Goal: Task Accomplishment & Management: Use online tool/utility

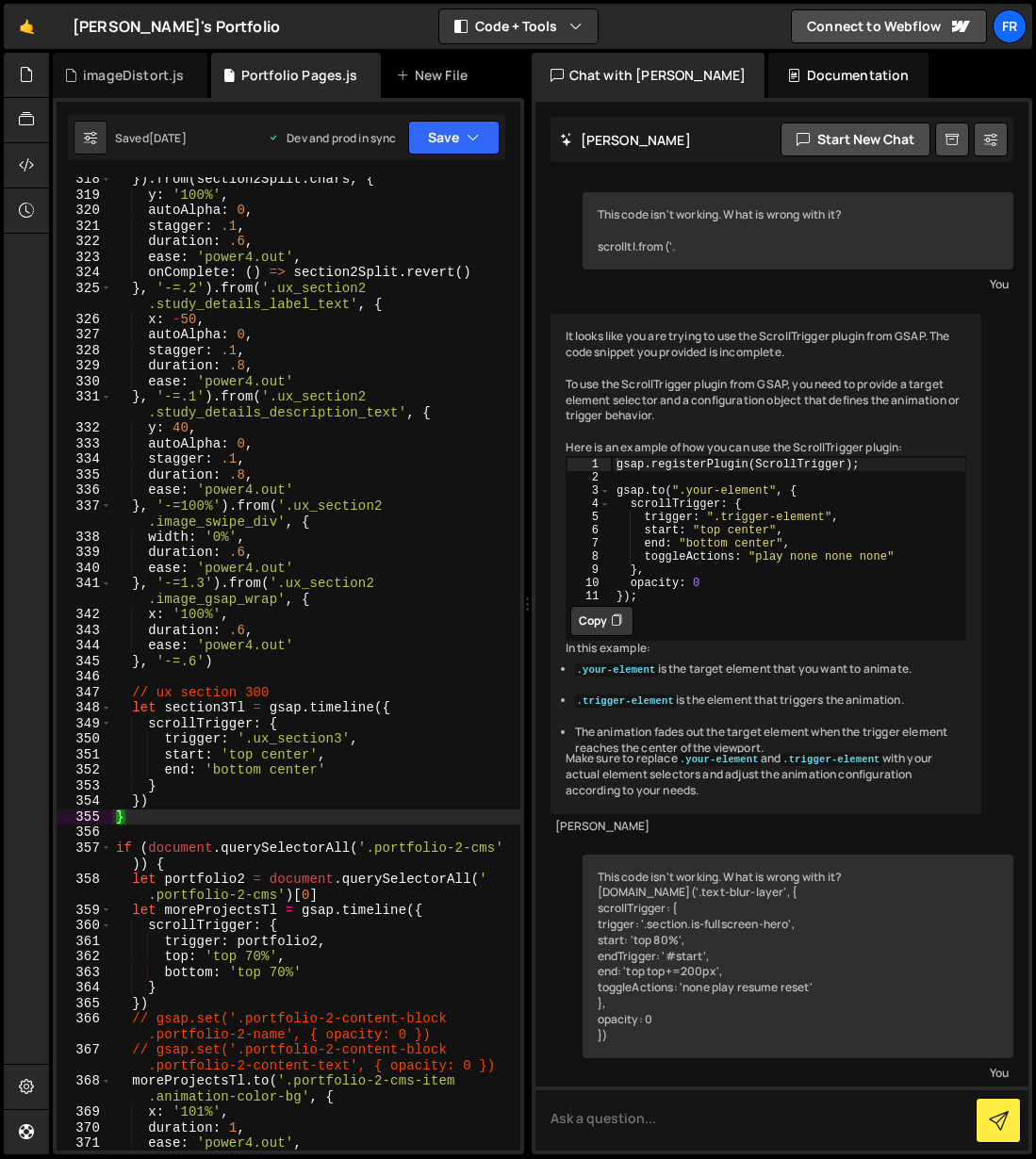
scroll to position [2026, 0]
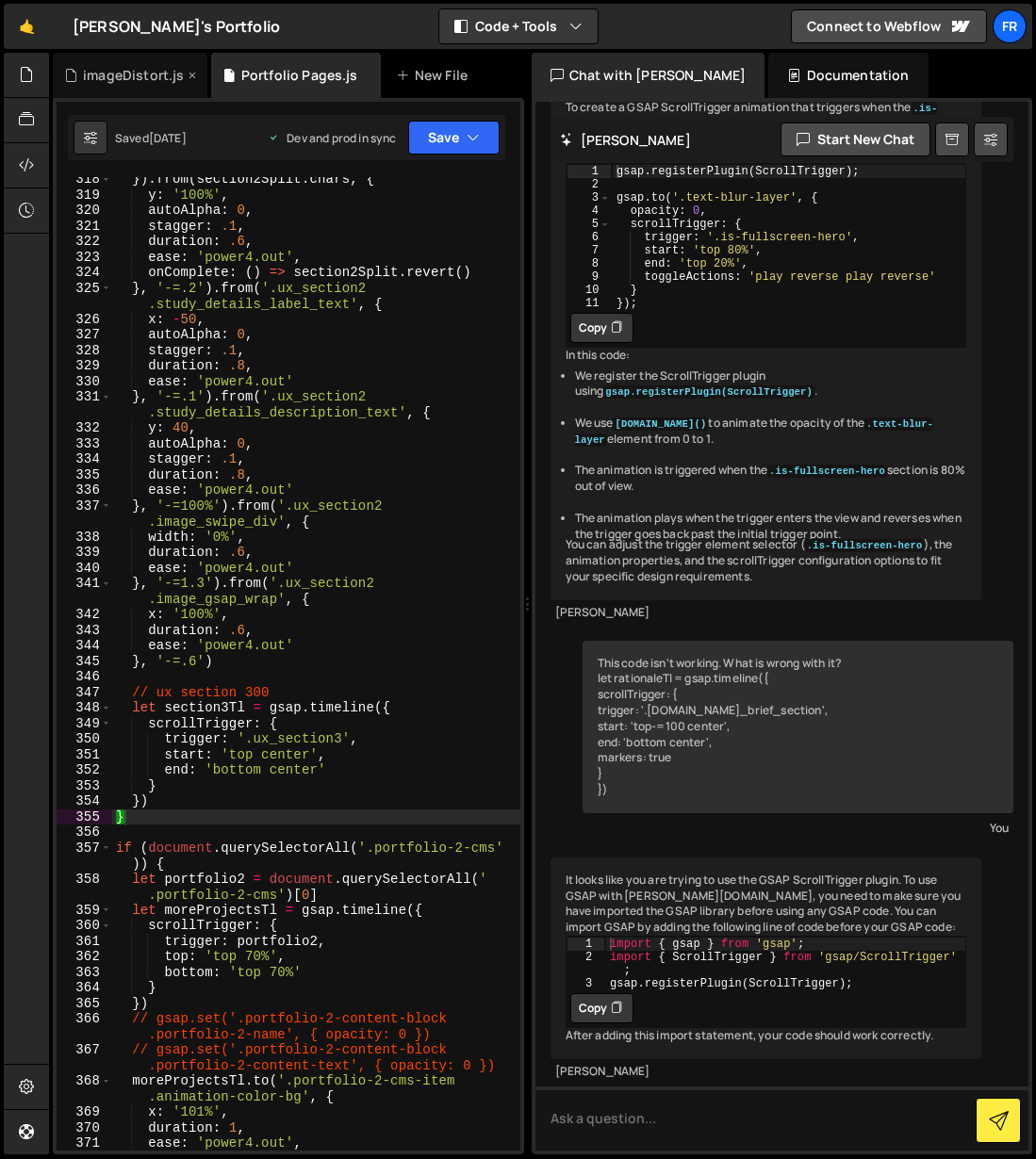
click at [129, 74] on div "imageDistort.js" at bounding box center [134, 74] width 101 height 19
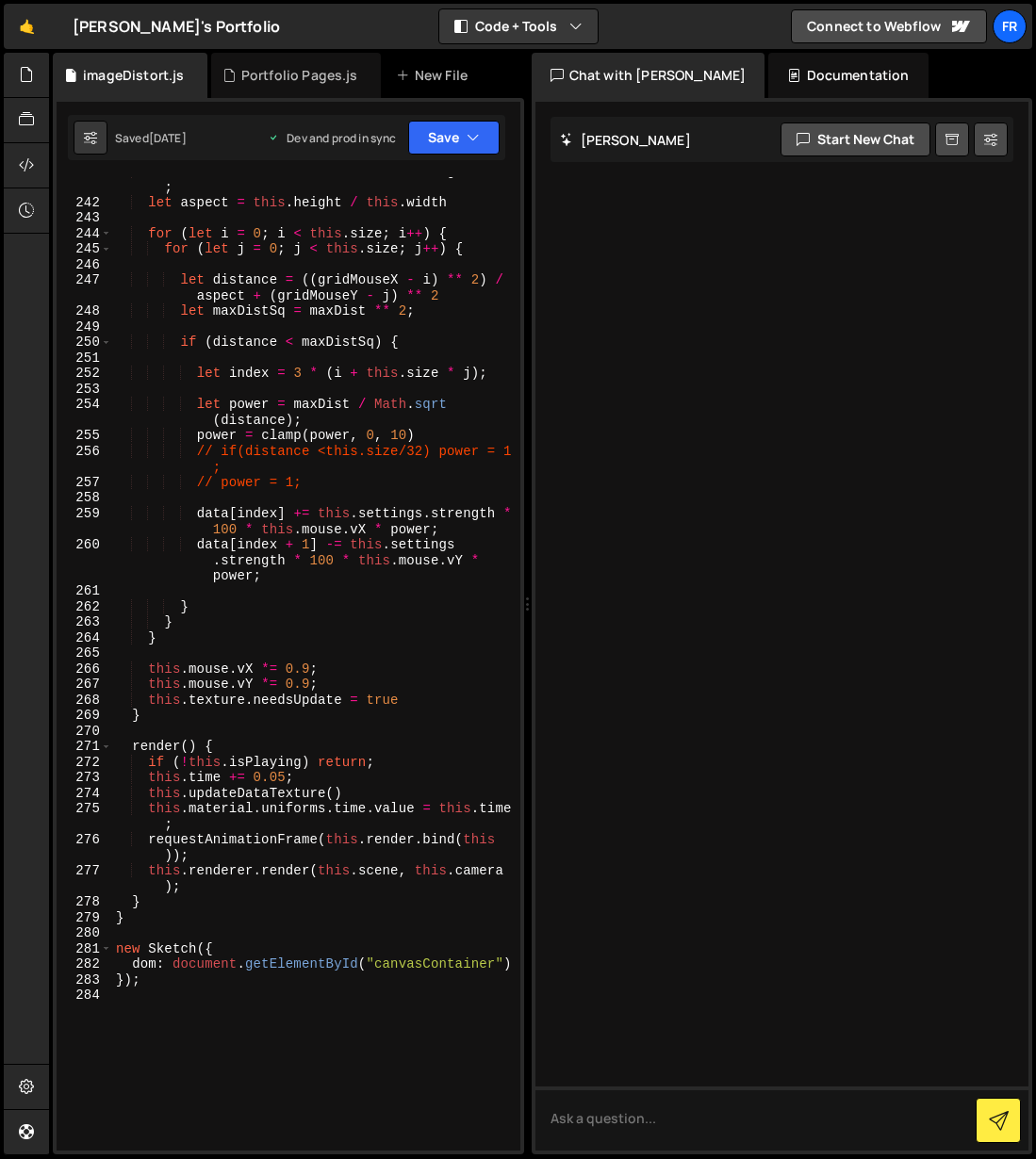
scroll to position [4581, 0]
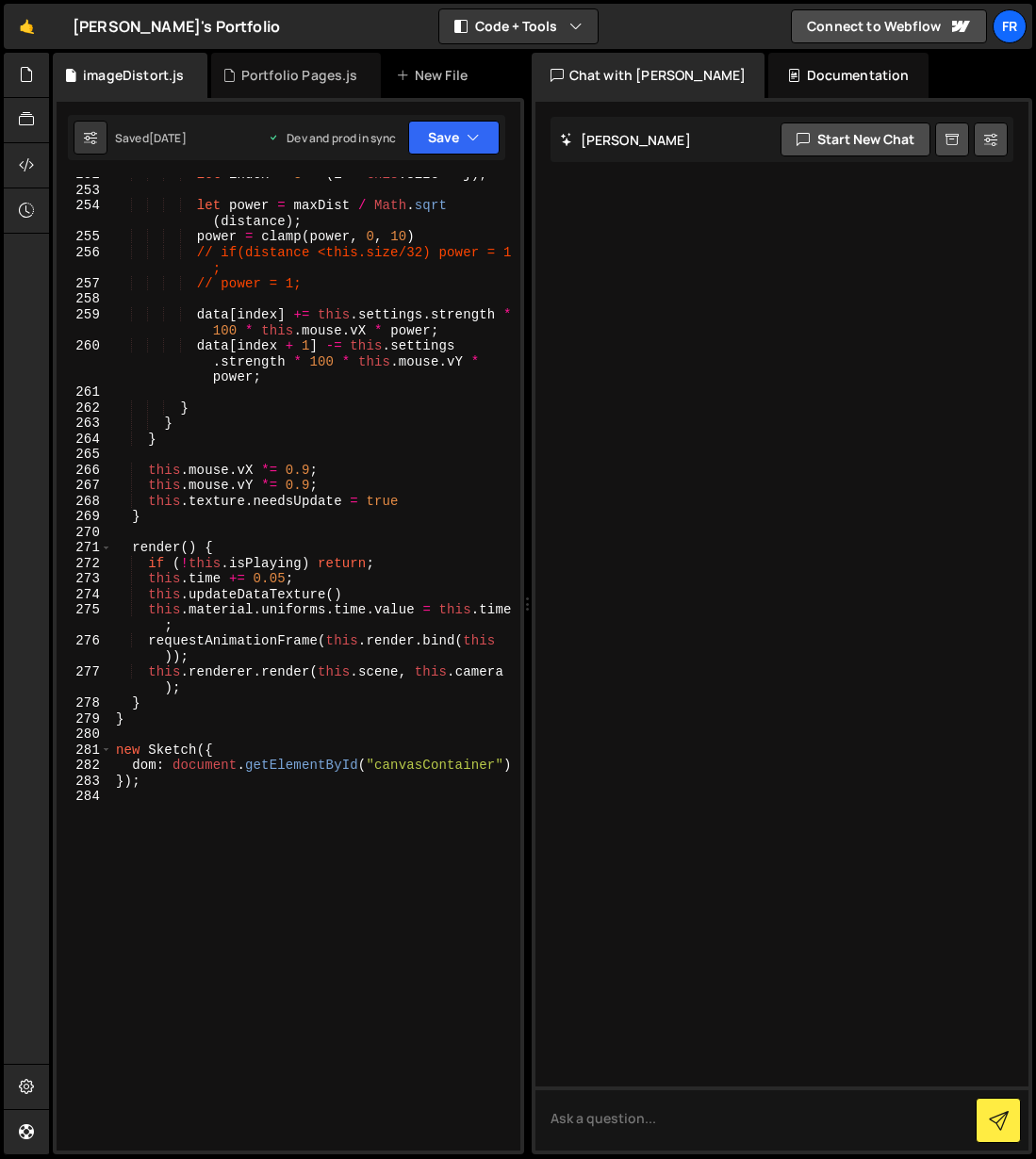
click at [178, 762] on div "let index = 3 * ( i + this . size * j ) ; let power = maxDist / Math . sqrt ( d…" at bounding box center [316, 669] width 408 height 1005
type textarea "new Sketch({"
click at [296, 804] on div "let index = 3 * ( i + this . size * j ) ; let power = maxDist / Math . sqrt ( d…" at bounding box center [316, 669] width 408 height 1005
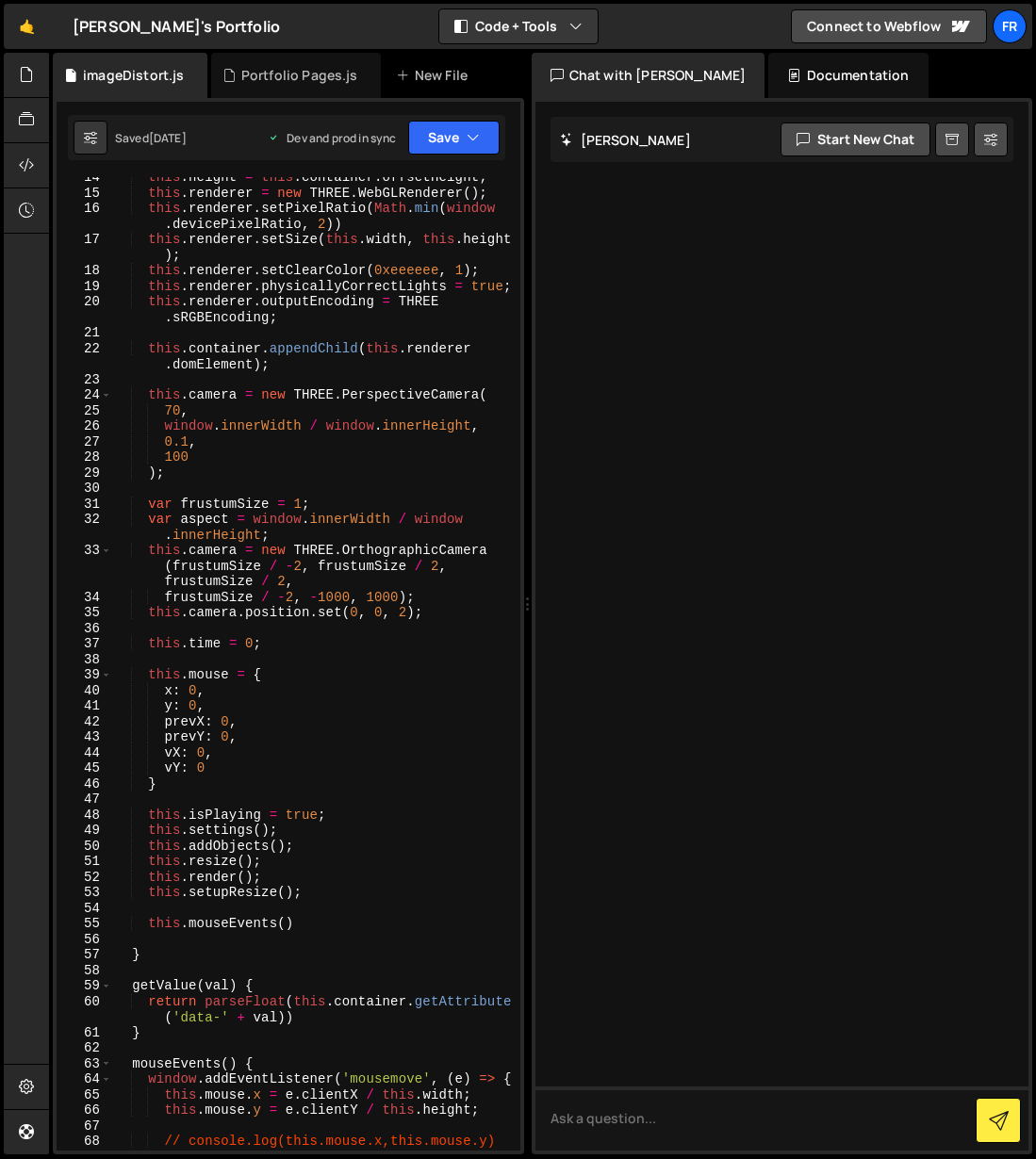
scroll to position [0, 0]
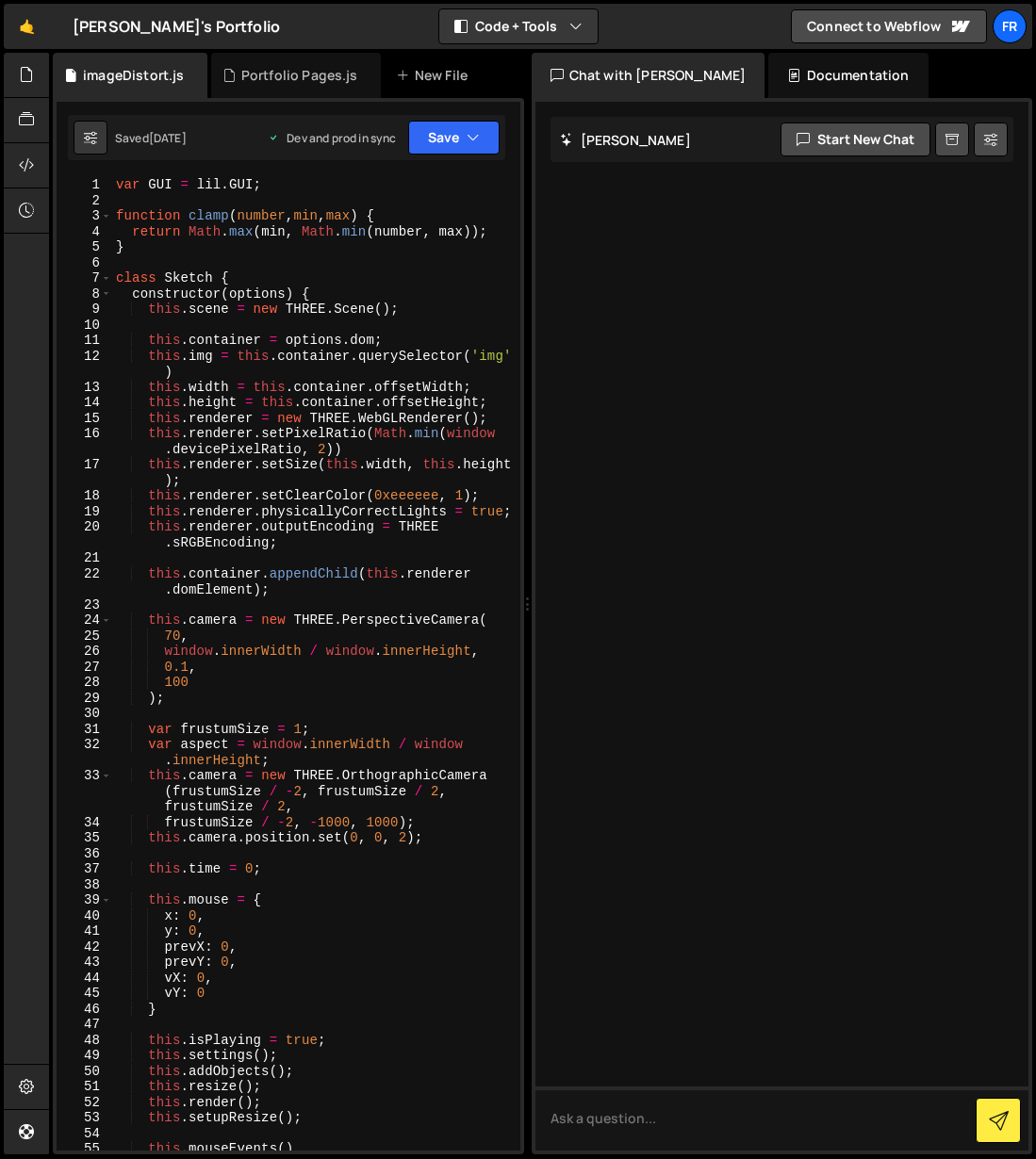
click at [401, 356] on div "var GUI = lil . GUI ; function clamp ( number , min , max ) { return Math . [PE…" at bounding box center [316, 679] width 408 height 1005
click at [465, 355] on div "var GUI = lil . GUI ; function clamp ( number , min , max ) { return Math . [PE…" at bounding box center [316, 679] width 408 height 1005
click at [495, 356] on div "var GUI = lil . GUI ; function clamp ( number , min , max ) { return Math . [PE…" at bounding box center [316, 679] width 408 height 1005
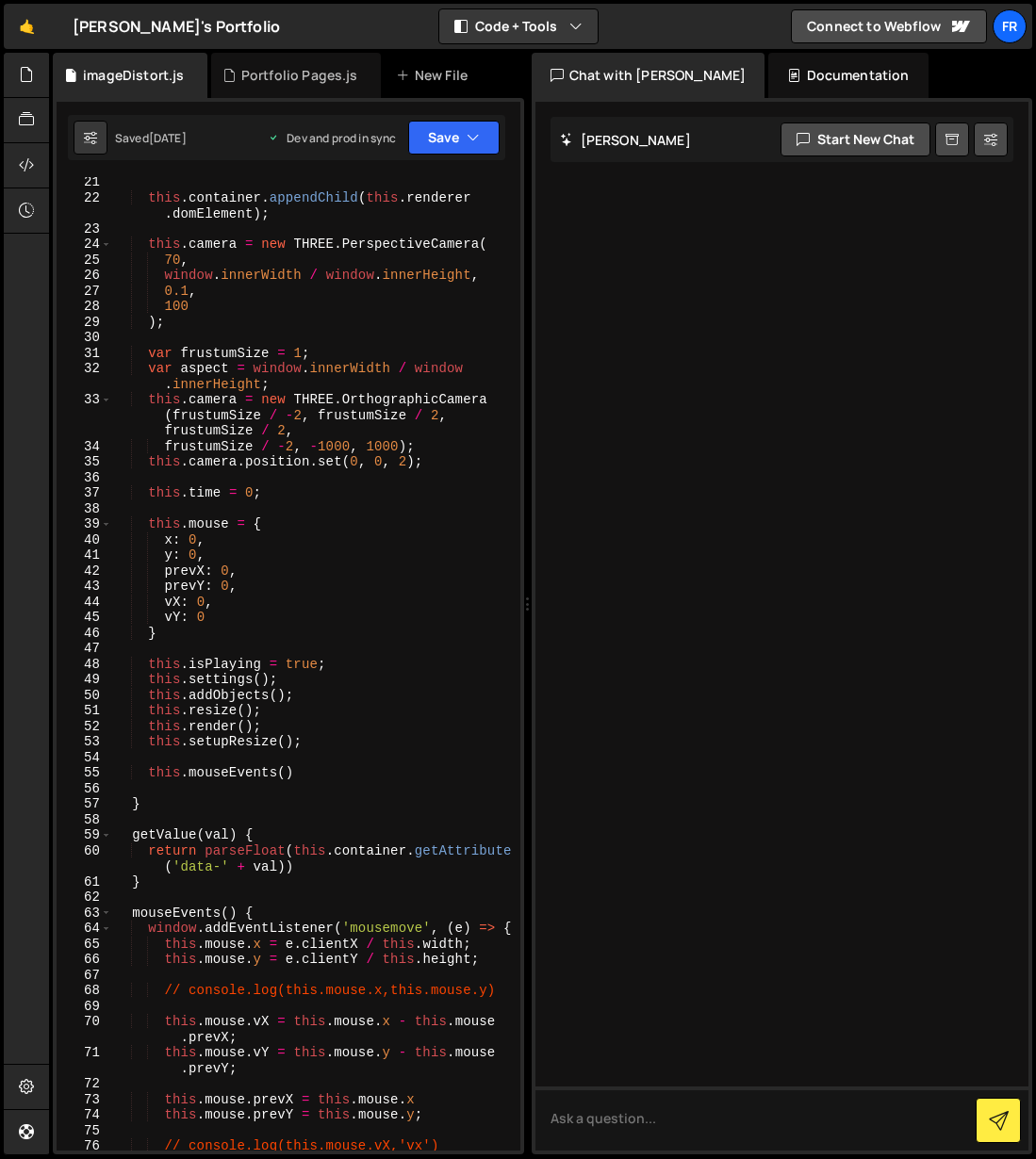
scroll to position [362, 0]
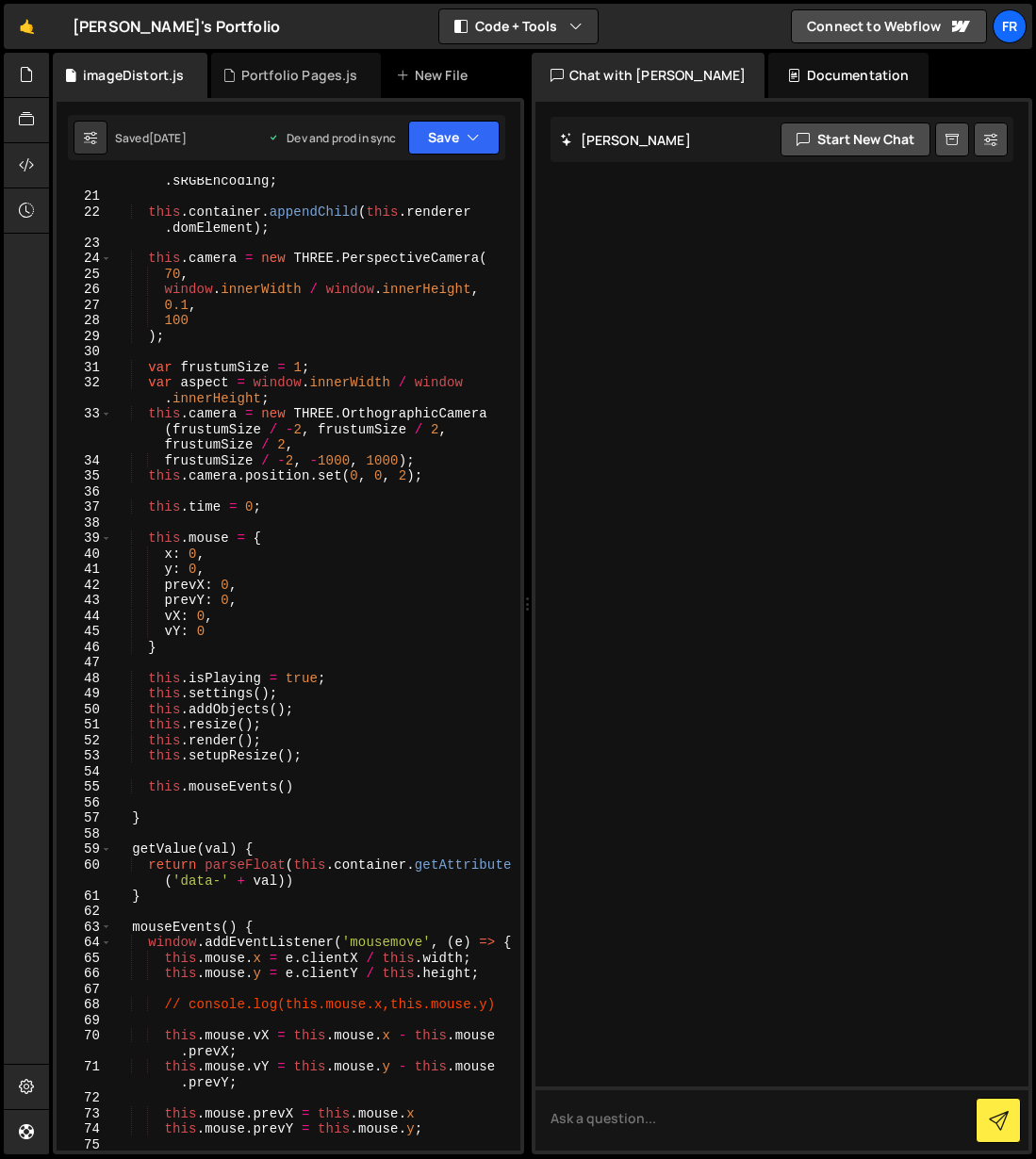
click at [137, 821] on div "this . renderer . outputEncoding = THREE . sRGBEncoding ; this . container . ap…" at bounding box center [316, 667] width 408 height 1021
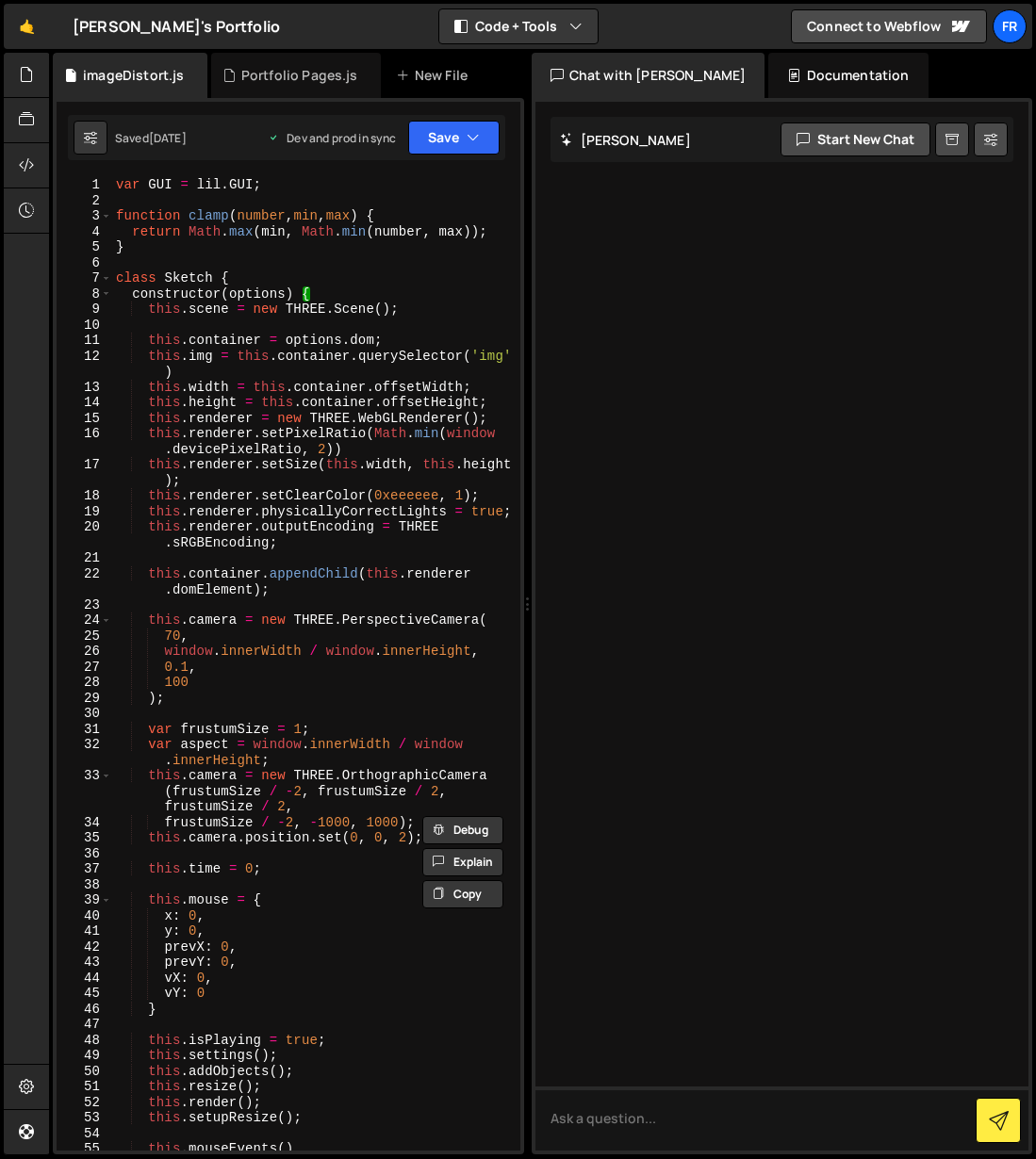
scroll to position [0, 0]
click at [461, 126] on button "Save" at bounding box center [454, 137] width 91 height 34
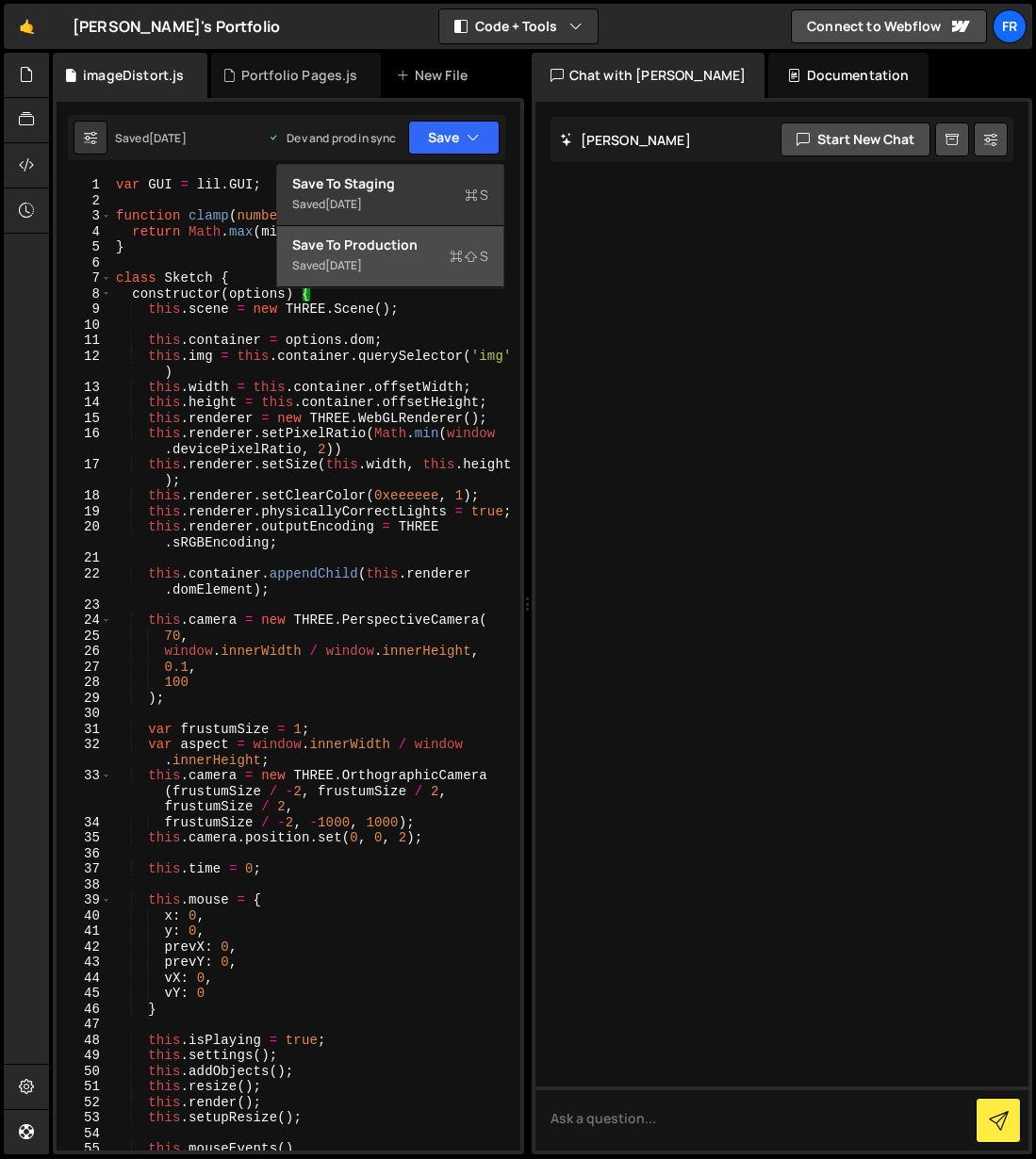
click at [362, 261] on div "[DATE]" at bounding box center [343, 265] width 37 height 16
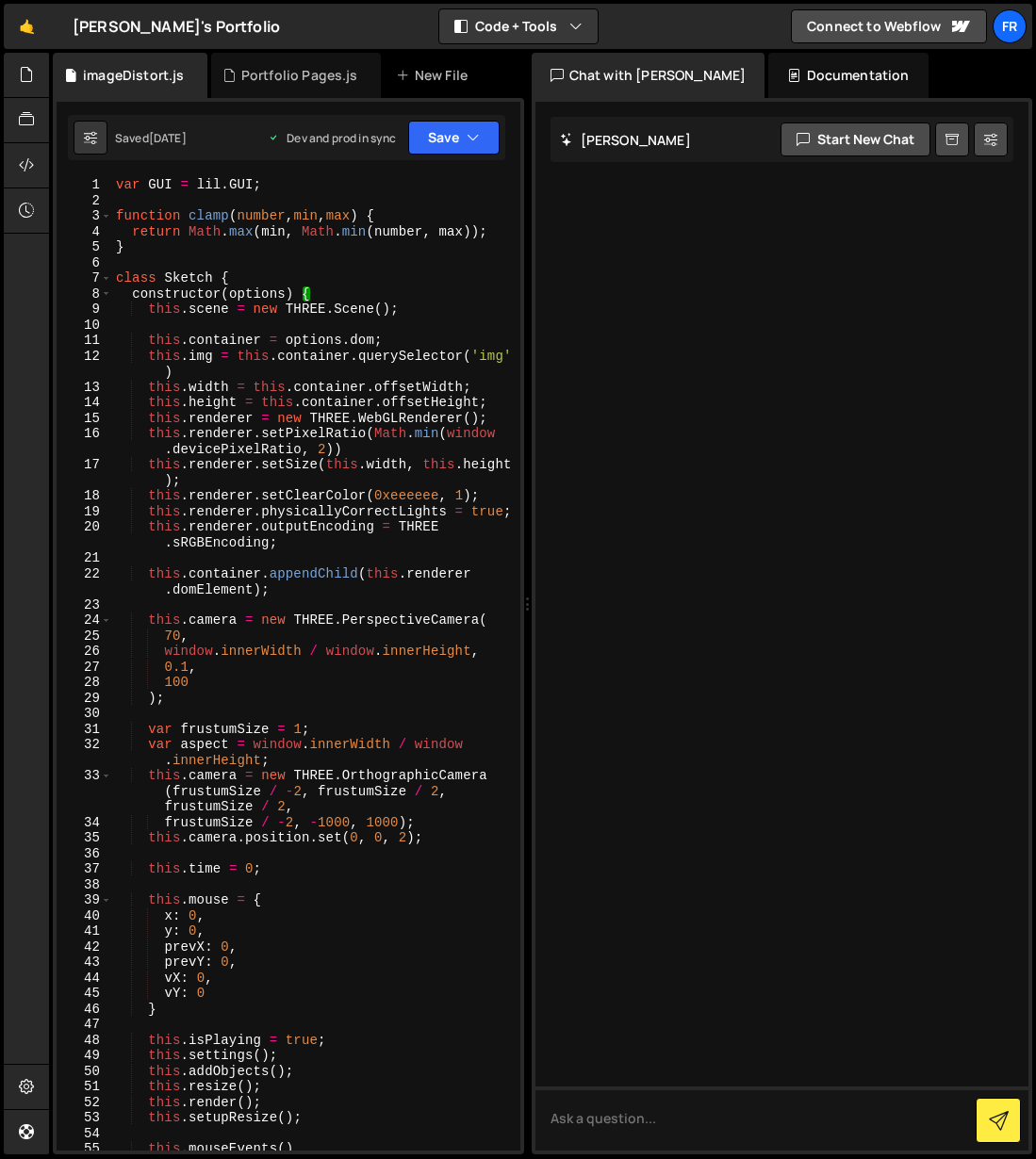
click at [481, 360] on div "var GUI = lil . GUI ; function clamp ( number , min , max ) { return Math . [PE…" at bounding box center [316, 679] width 408 height 1005
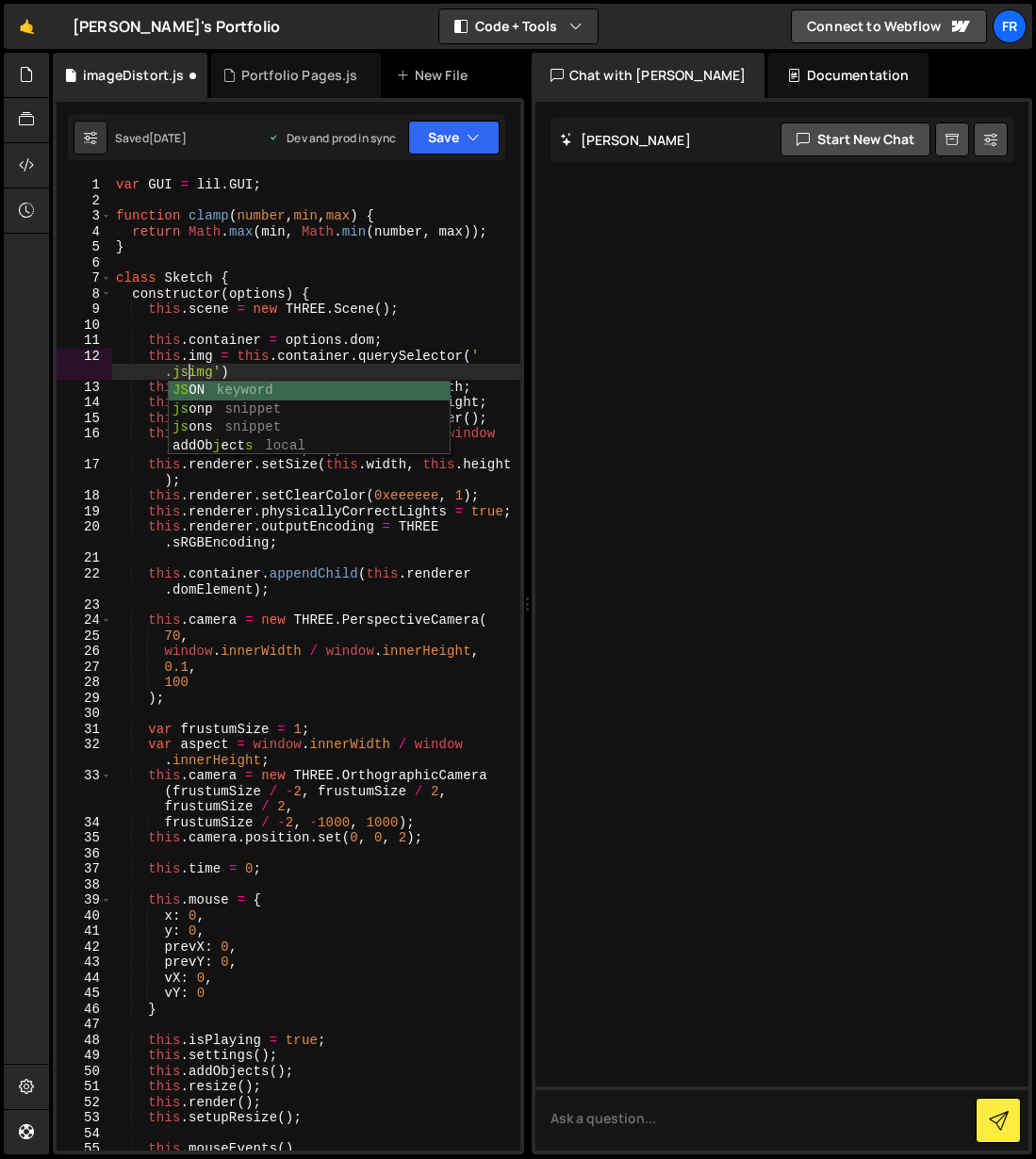
scroll to position [0, 333]
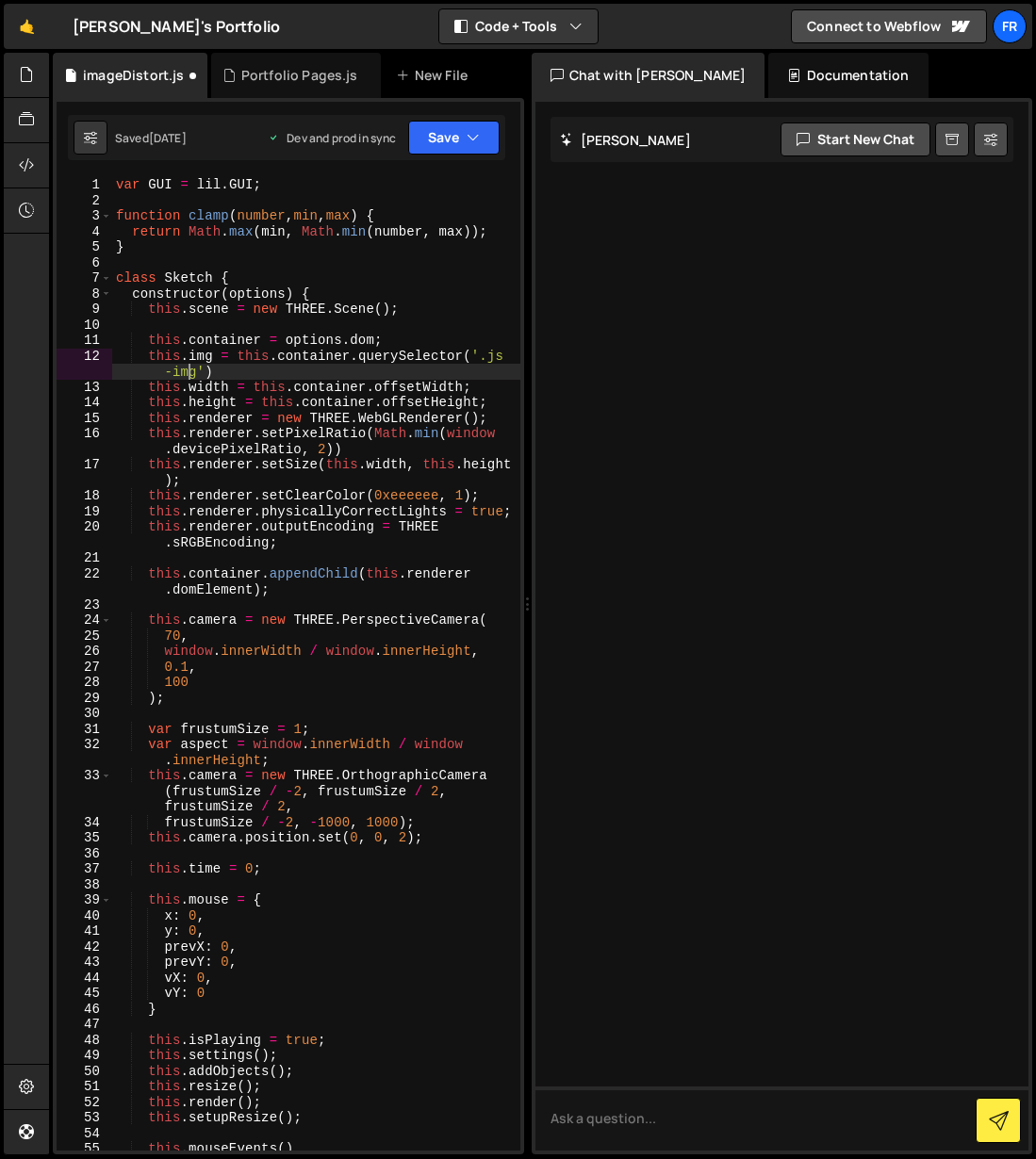
click at [191, 370] on div "var GUI = lil . GUI ; function clamp ( number , min , max ) { return Math . [PE…" at bounding box center [316, 679] width 408 height 1005
click at [205, 371] on div "var GUI = lil . GUI ; function clamp ( number , min , max ) { return Math . [PE…" at bounding box center [316, 679] width 408 height 1005
click at [449, 133] on button "Save" at bounding box center [454, 137] width 91 height 34
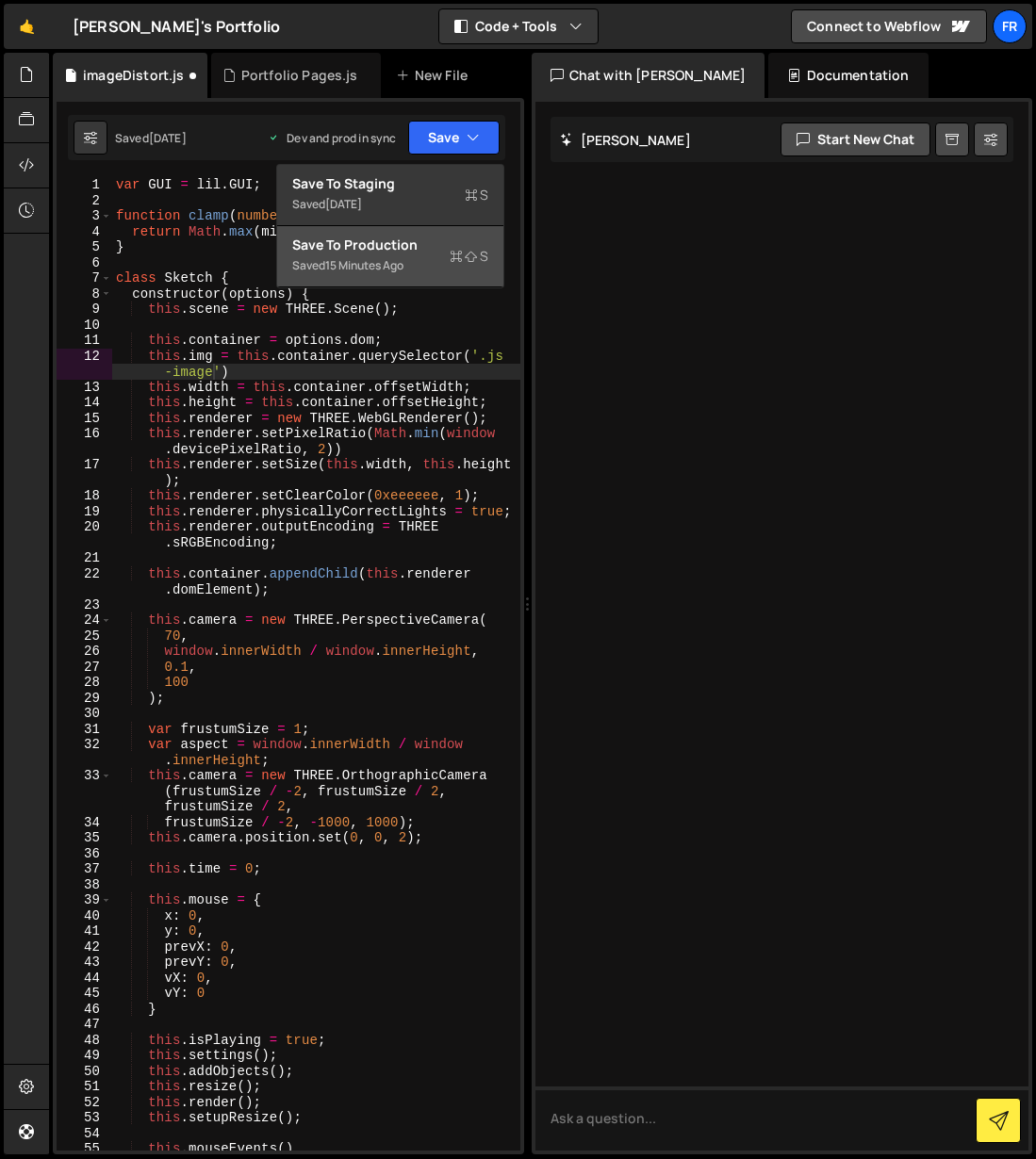
click at [445, 262] on div "Saved 15 minutes ago" at bounding box center [389, 265] width 196 height 23
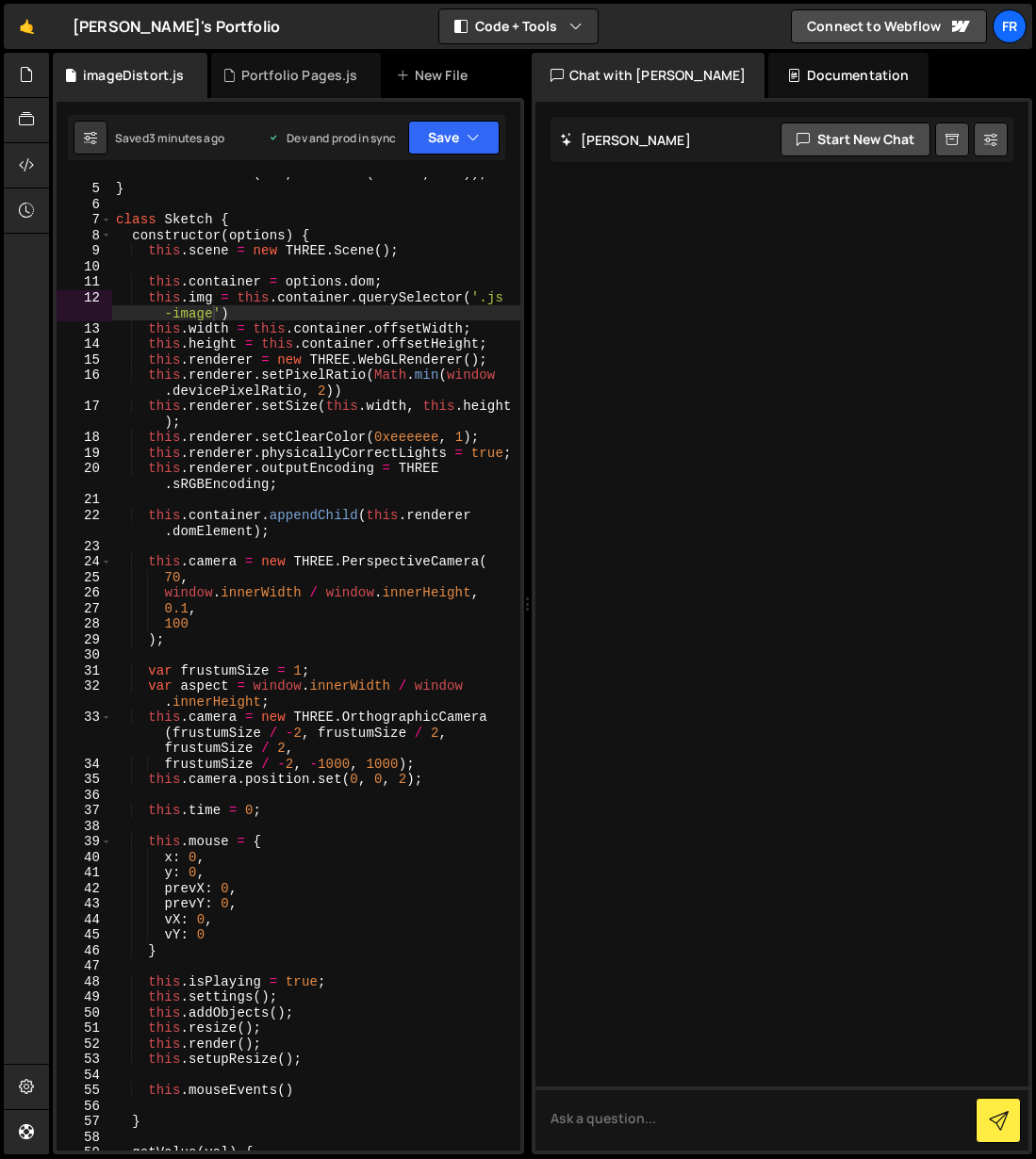
scroll to position [75, 0]
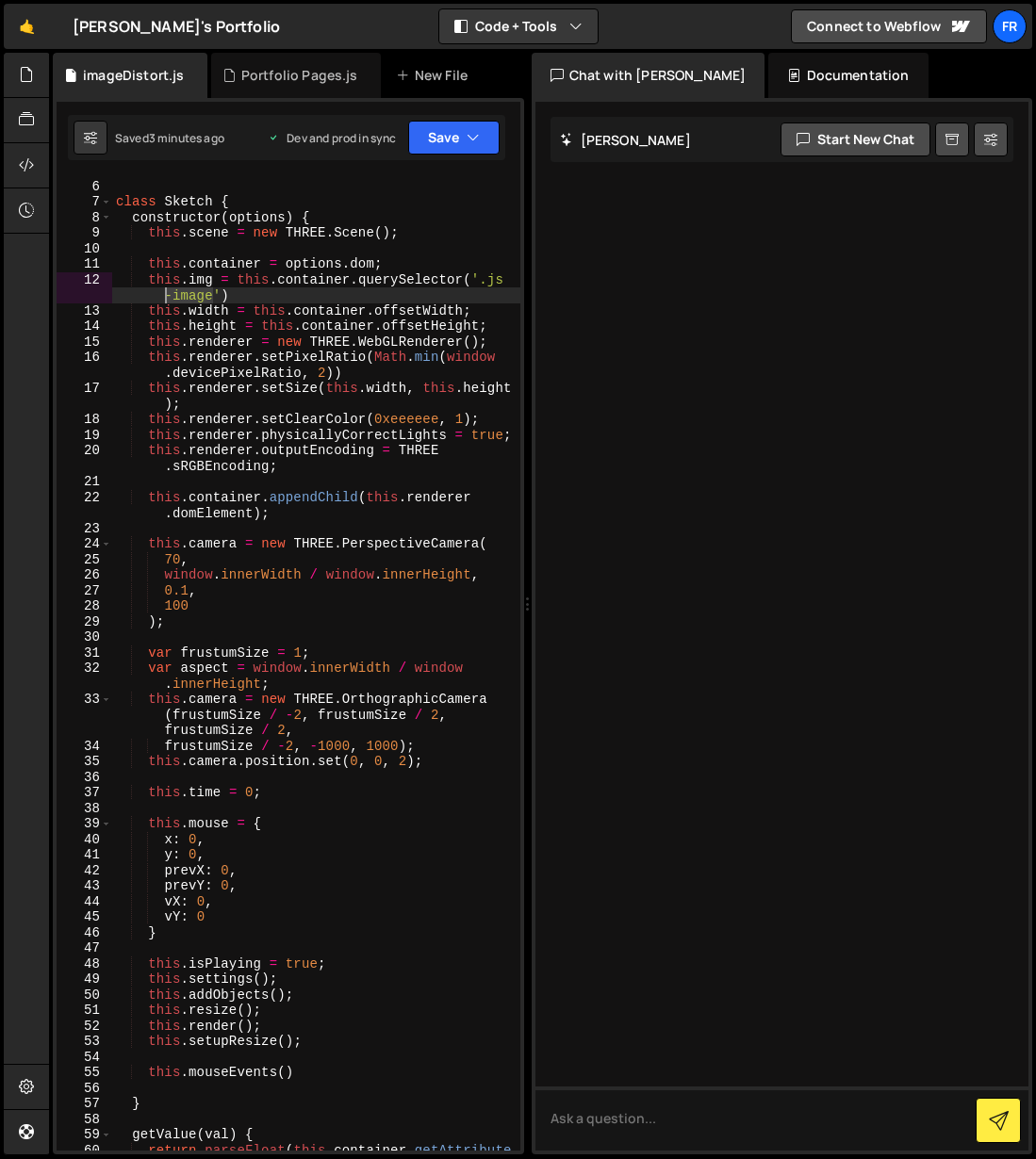
drag, startPoint x: 213, startPoint y: 294, endPoint x: 157, endPoint y: 289, distance: 56.2
click at [157, 289] on div "} class Sketch { constructor ( options ) { this . scene = new THREE . Scene ( )…" at bounding box center [316, 673] width 408 height 1021
drag, startPoint x: 487, startPoint y: 277, endPoint x: 508, endPoint y: 284, distance: 22.1
click at [487, 277] on div "} class Sketch { constructor ( options ) { this . scene = new THREE . Scene ( )…" at bounding box center [316, 673] width 408 height 1021
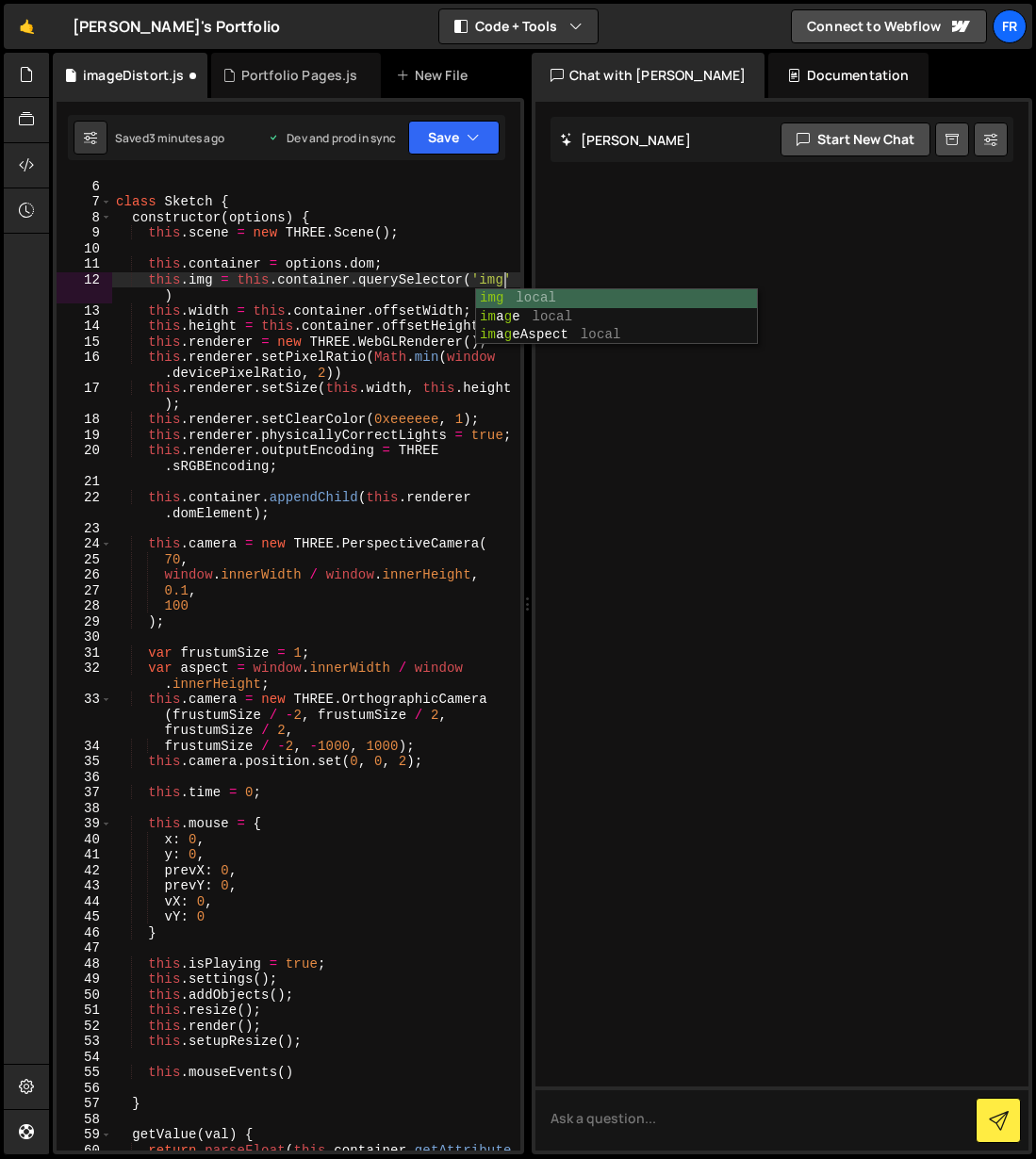
scroll to position [0, 326]
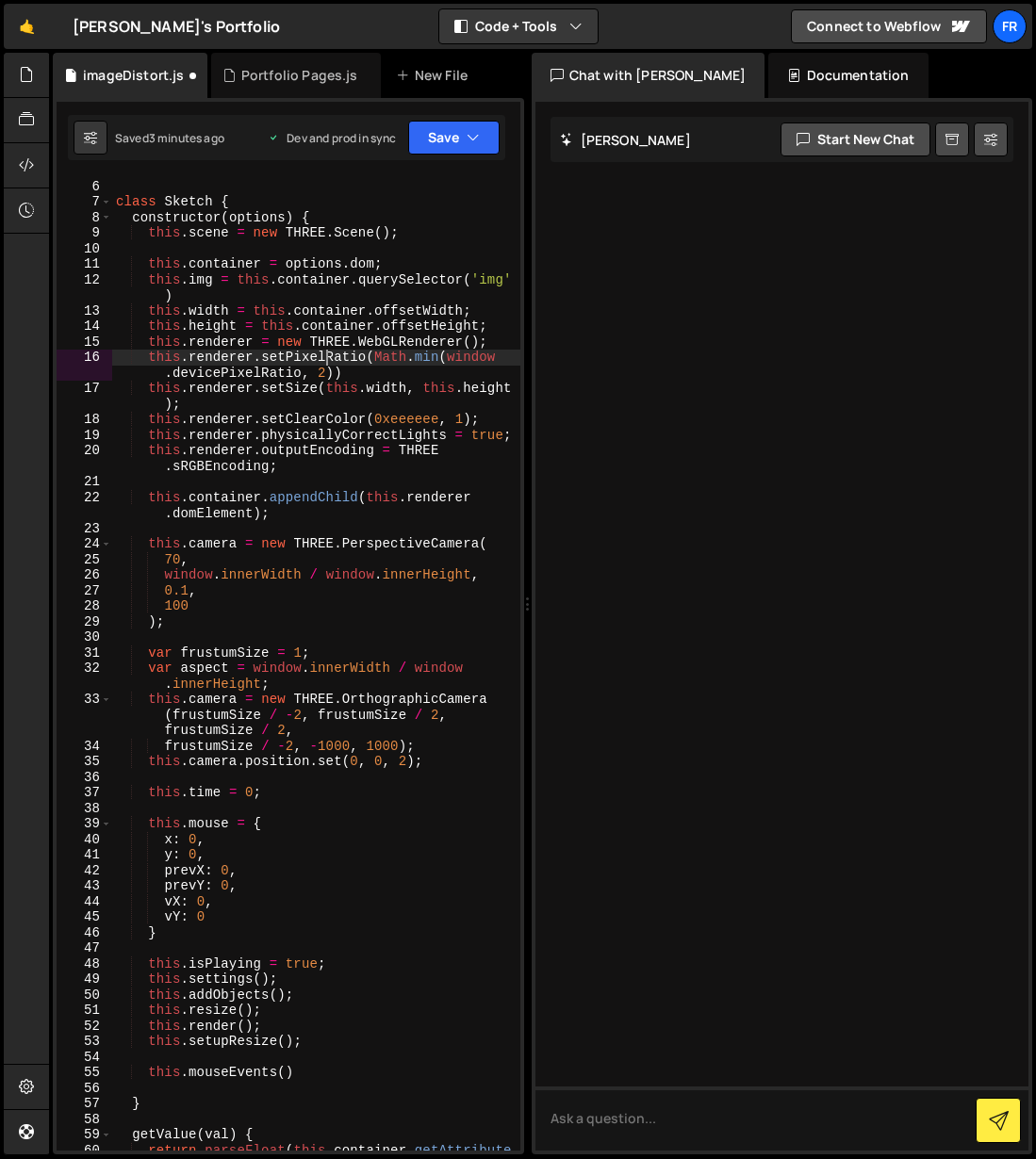
click at [324, 358] on div "} class Sketch { constructor ( options ) { this . scene = new THREE . Scene ( )…" at bounding box center [316, 673] width 408 height 1021
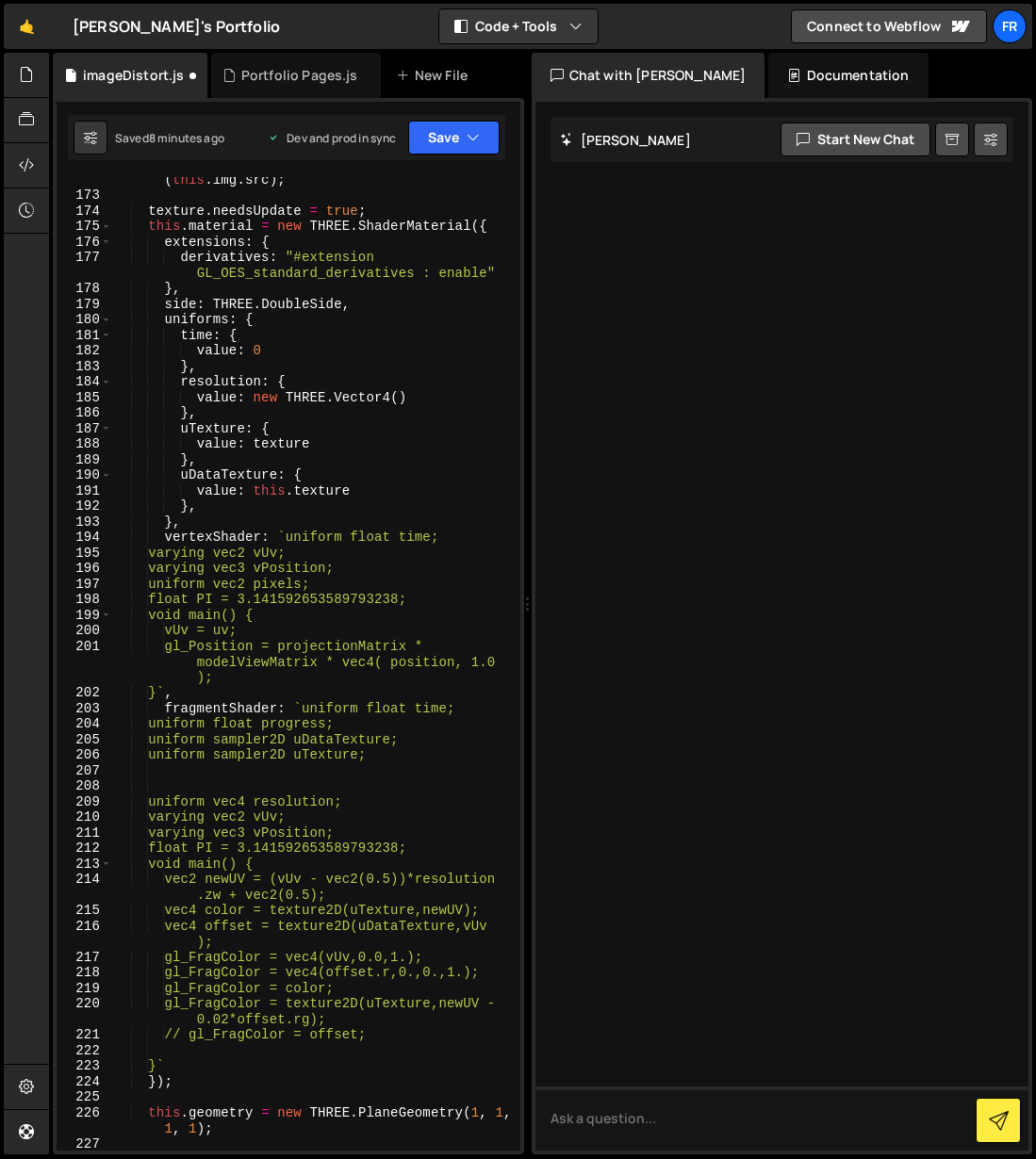
scroll to position [3162, 0]
click at [471, 134] on icon "button" at bounding box center [473, 137] width 13 height 19
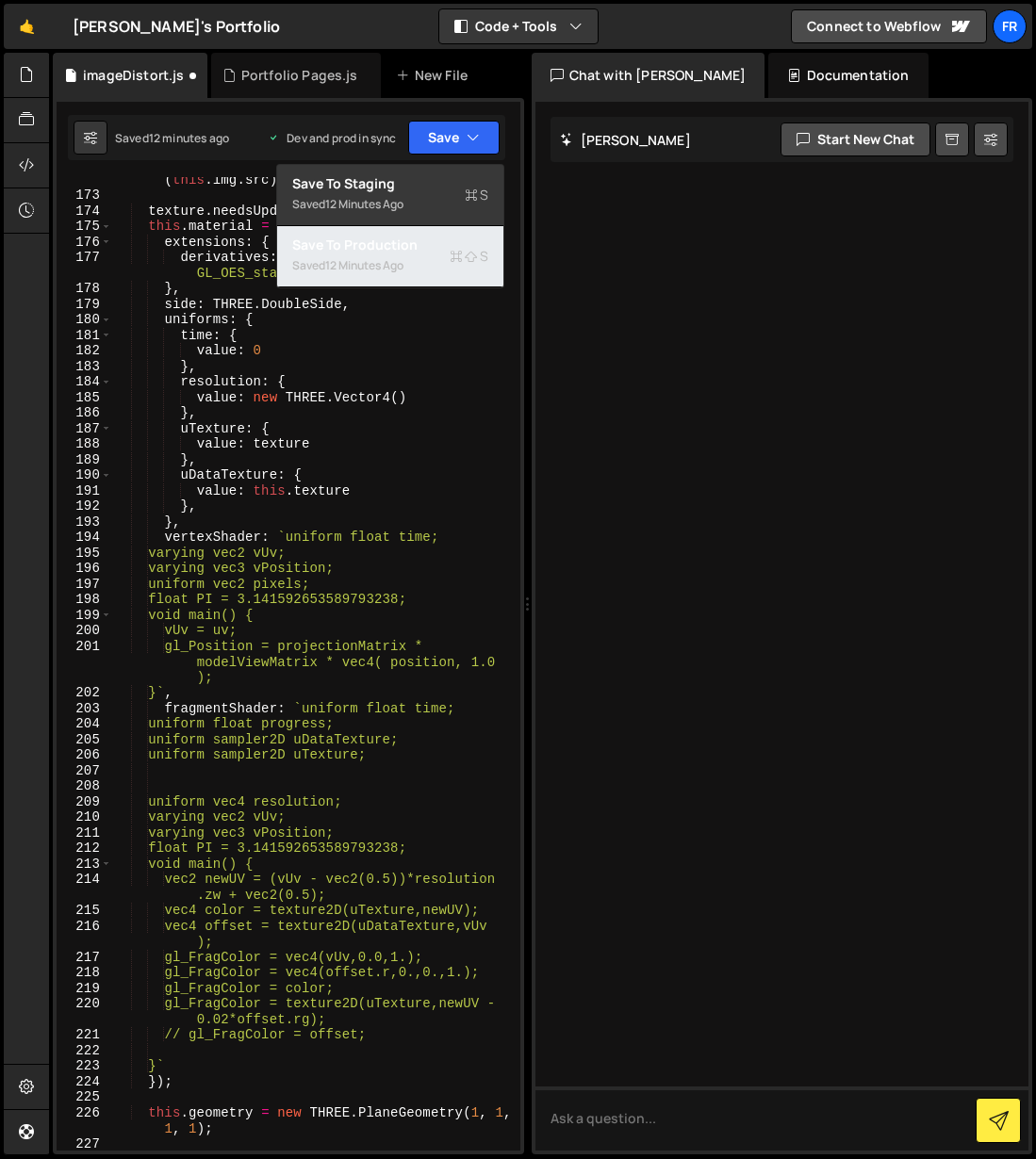
click at [430, 264] on div "Saved 12 minutes ago" at bounding box center [389, 265] width 196 height 23
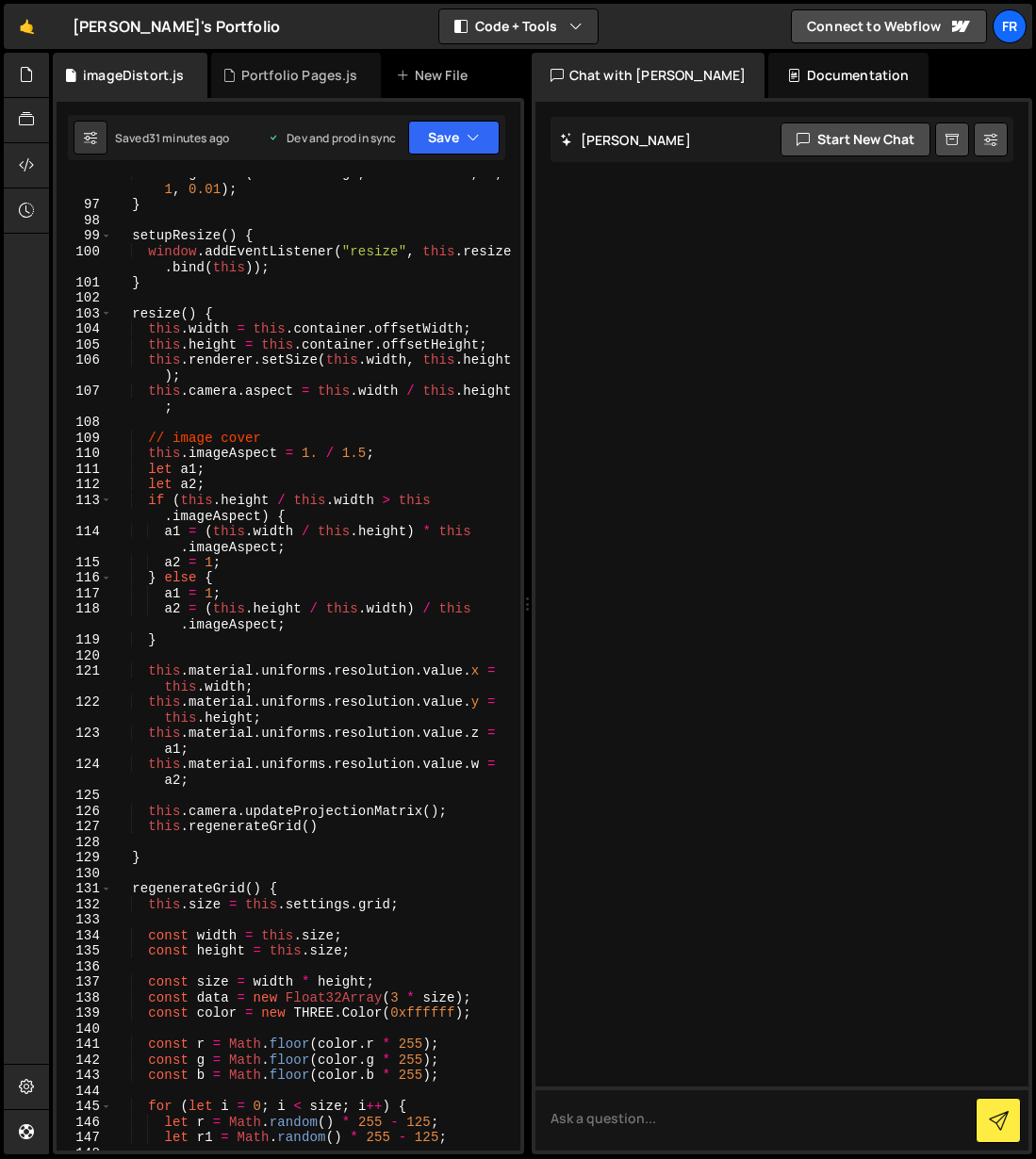
scroll to position [1719, 0]
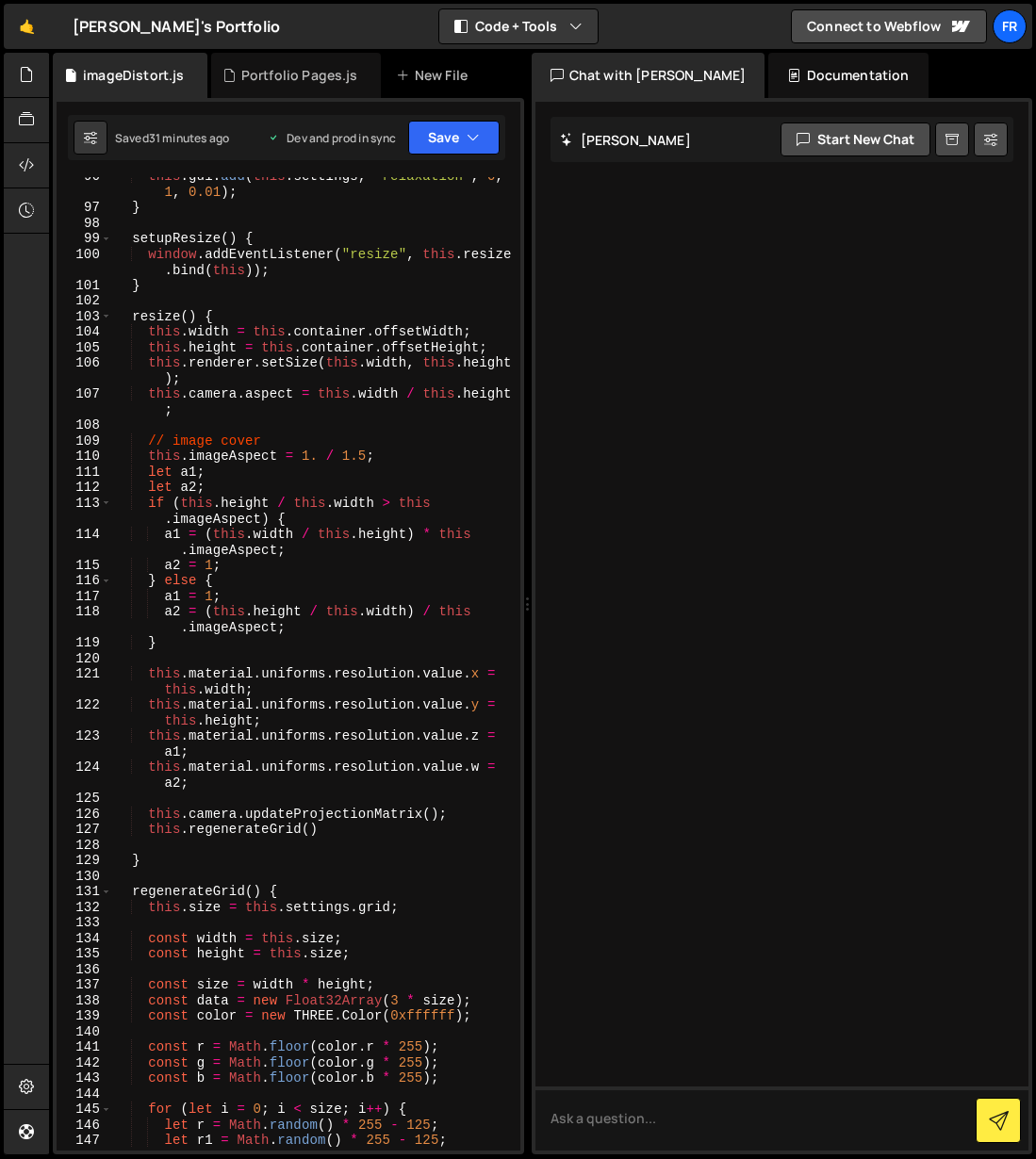
click at [320, 456] on div "this . gui . add ( this . settings , "relaxation" , 0 , 1 , 0.01 ) ; } setupRes…" at bounding box center [316, 679] width 408 height 1021
click at [435, 141] on button "Save" at bounding box center [454, 137] width 91 height 34
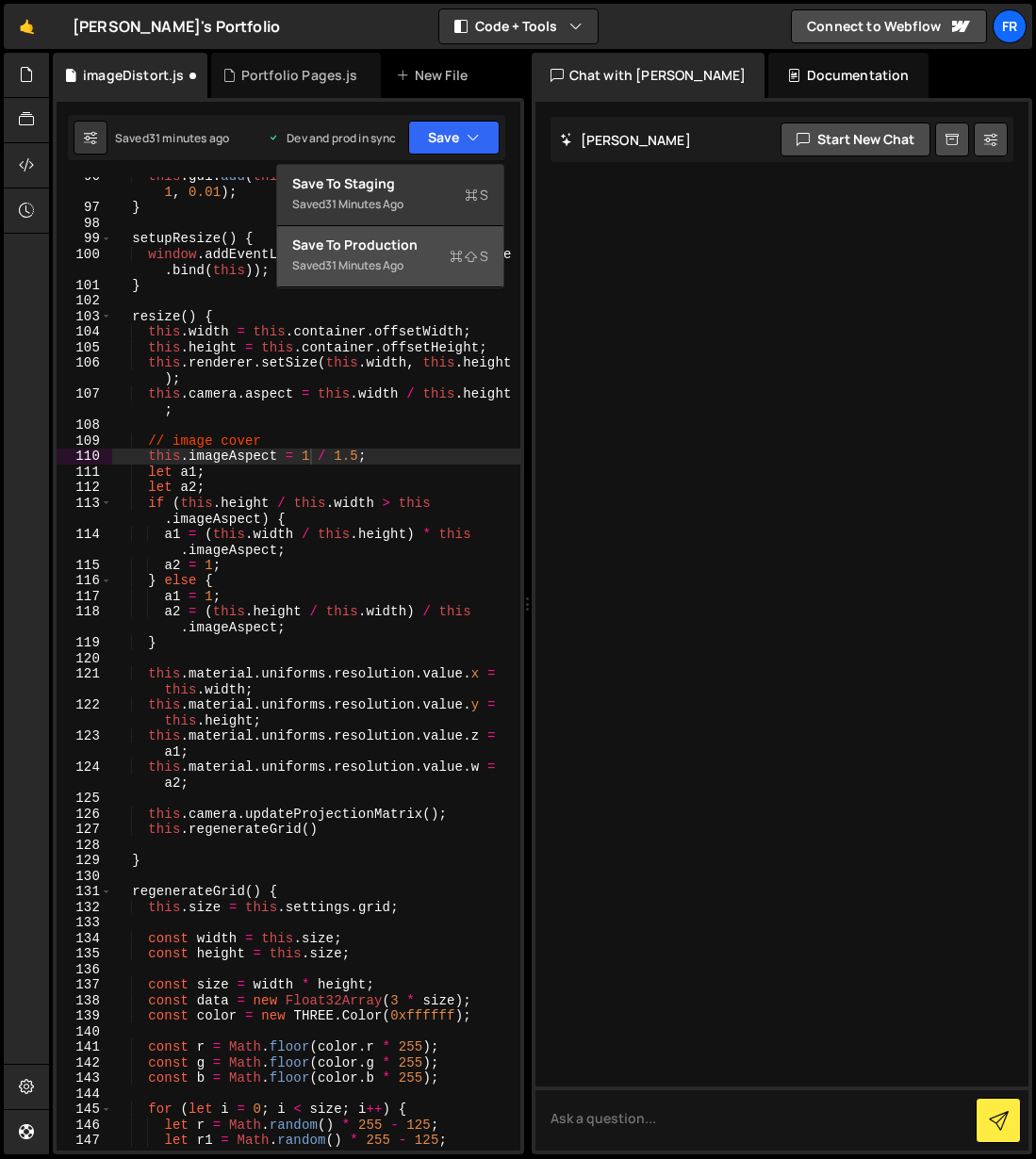
click at [417, 243] on div "Save to Production S" at bounding box center [389, 244] width 196 height 19
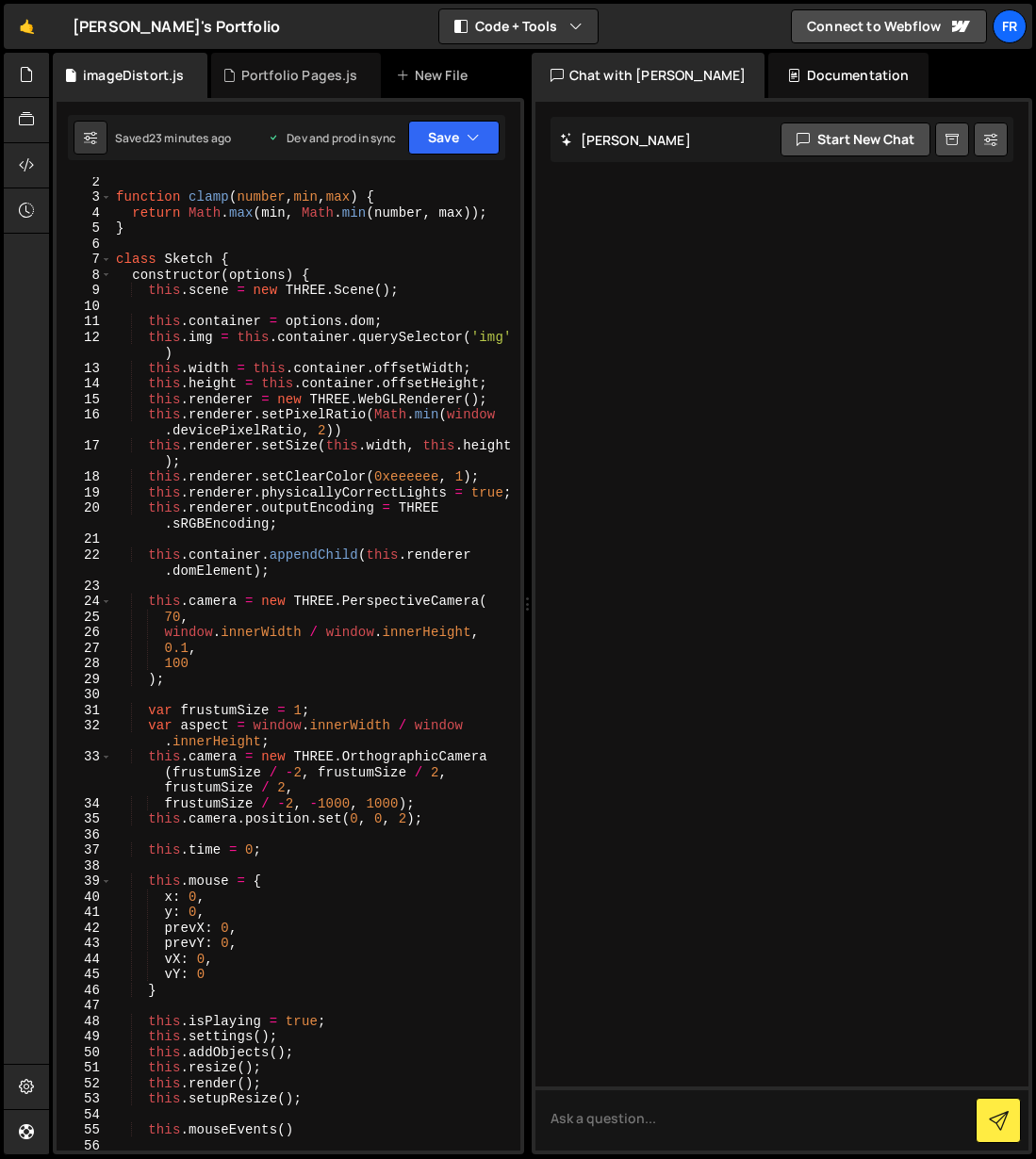
scroll to position [23, 0]
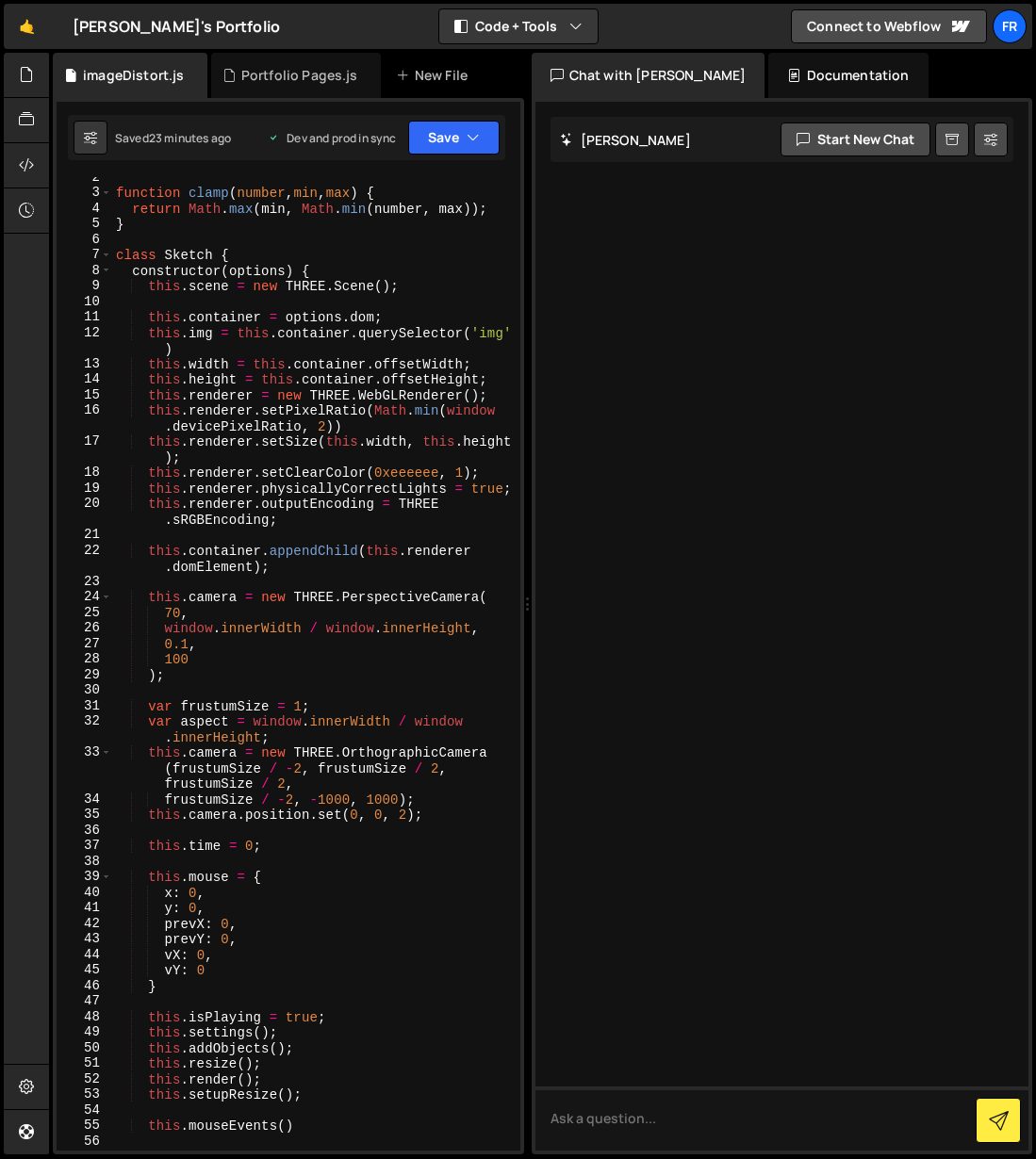
click at [254, 725] on div "function clamp ( number , min , max ) { return Math . [PERSON_NAME] ( min , Mat…" at bounding box center [316, 672] width 408 height 1005
click at [297, 732] on div "function clamp ( number , min , max ) { return Math . [PERSON_NAME] ( min , Mat…" at bounding box center [316, 672] width 408 height 1005
drag, startPoint x: 294, startPoint y: 735, endPoint x: 156, endPoint y: 721, distance: 138.7
click at [147, 720] on div "function clamp ( number , min , max ) { return Math . [PERSON_NAME] ( min , Mat…" at bounding box center [316, 672] width 408 height 1005
type textarea "// var aspect = window.innerWidth / window.innerHeight;"
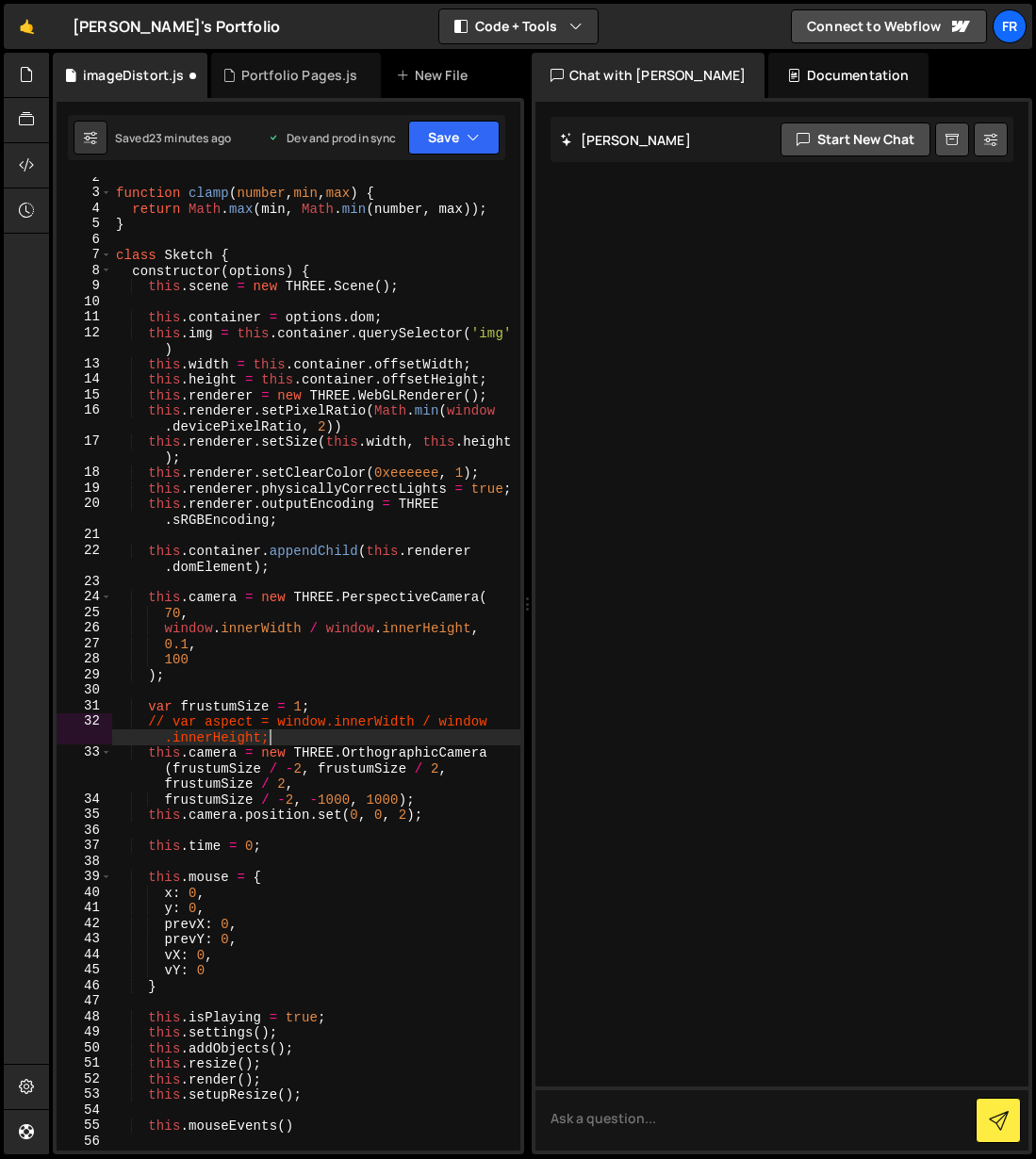
click at [287, 738] on div "function clamp ( number , min , max ) { return Math . [PERSON_NAME] ( min , Mat…" at bounding box center [316, 672] width 408 height 1005
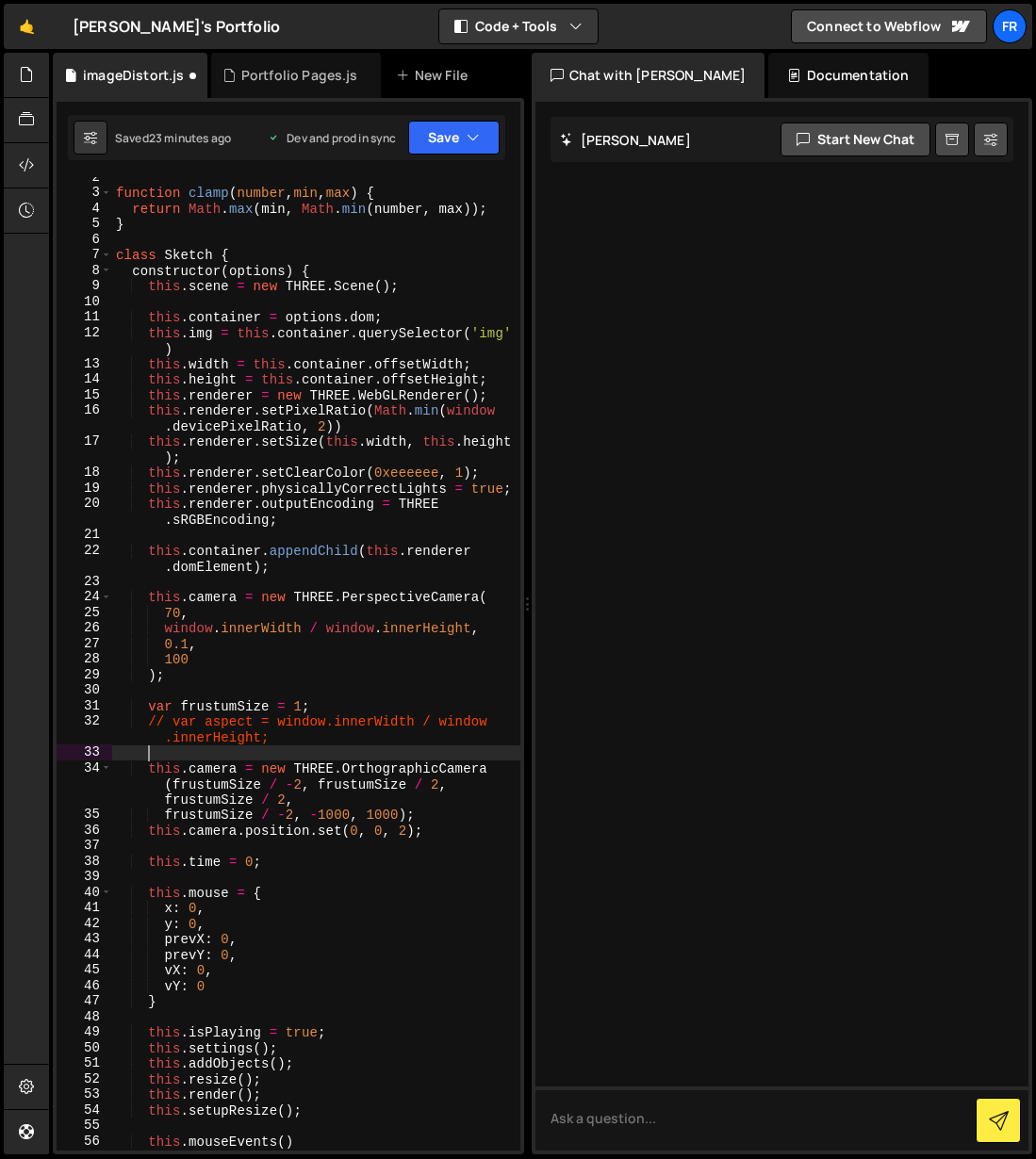
paste textarea "var aspect = window.innerWidth / window.innerHeight;"
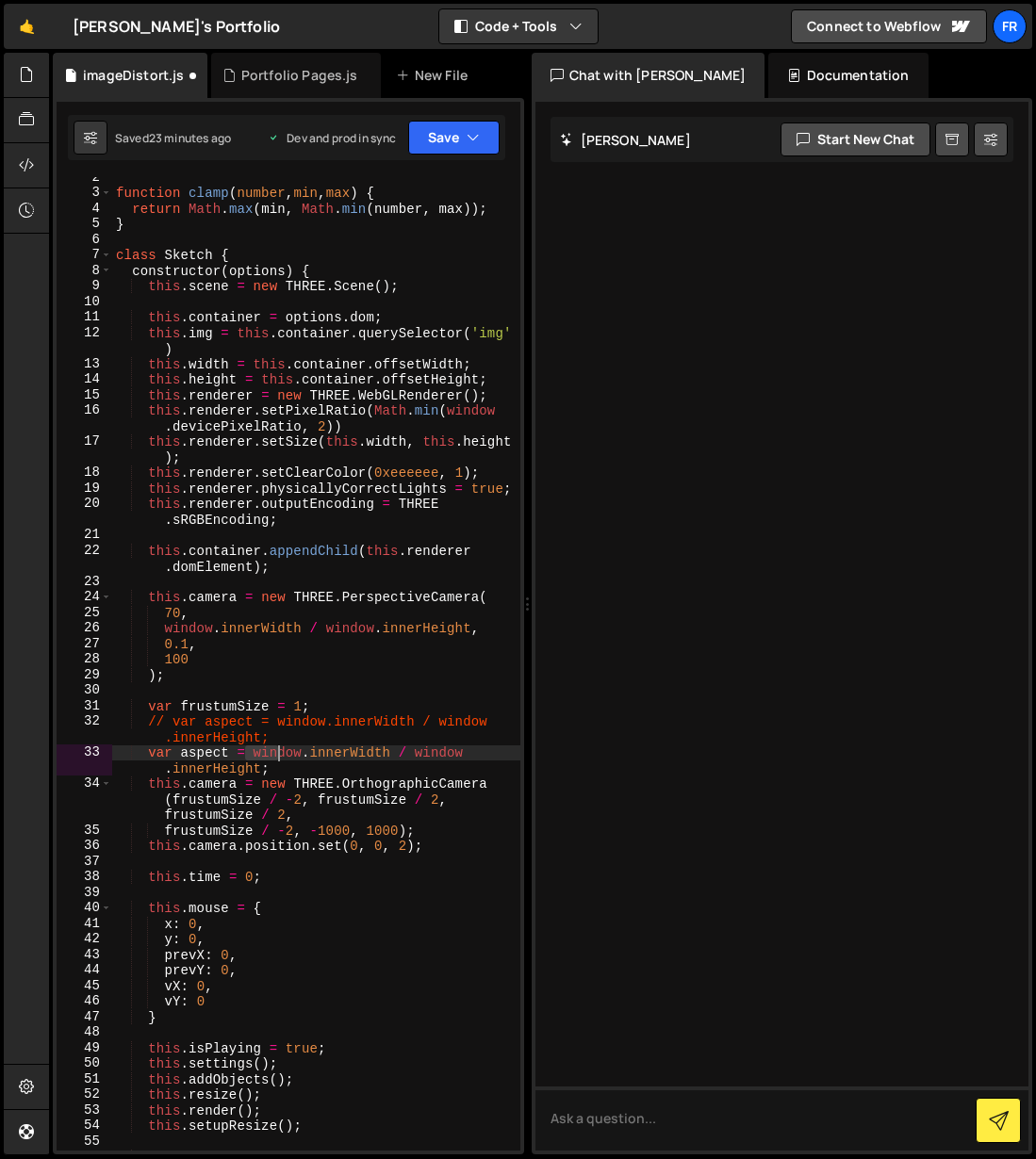
drag, startPoint x: 254, startPoint y: 753, endPoint x: 287, endPoint y: 753, distance: 33.0
click at [287, 753] on div "function clamp ( number , min , max ) { return Math . [PERSON_NAME] ( min , Mat…" at bounding box center [316, 672] width 408 height 1005
click at [286, 752] on div "function clamp ( number , min , max ) { return Math . [PERSON_NAME] ( min , Mat…" at bounding box center [316, 663] width 408 height 973
click at [250, 748] on div "function clamp ( number , min , max ) { return Math . [PERSON_NAME] ( min , Mat…" at bounding box center [316, 672] width 408 height 1005
click at [305, 747] on div "function clamp ( number , min , max ) { return Math . [PERSON_NAME] ( min , Mat…" at bounding box center [316, 672] width 408 height 1005
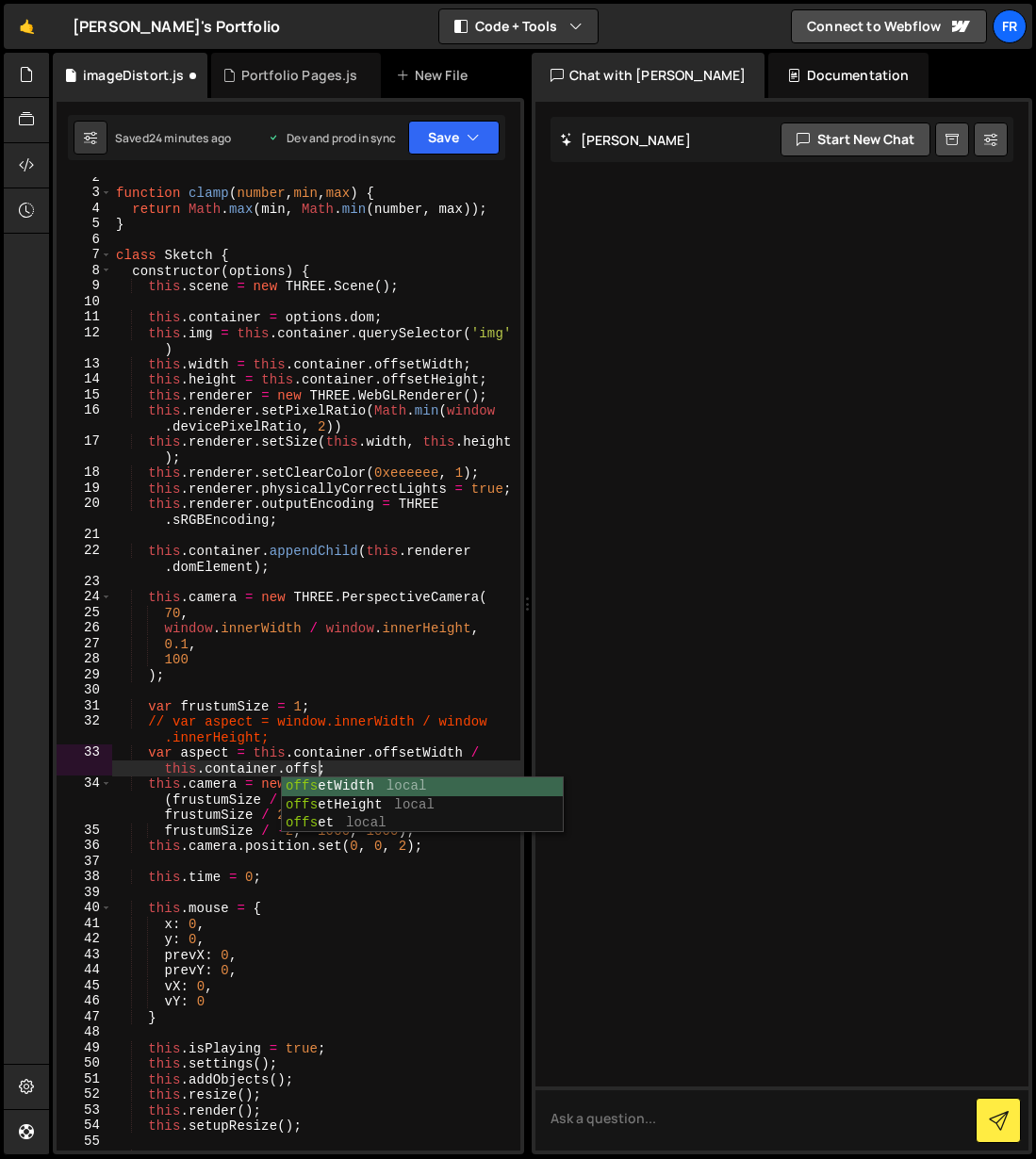
scroll to position [0, 449]
type textarea "var aspect = this.container.offsetWidth / this.container.offsetHeight;"
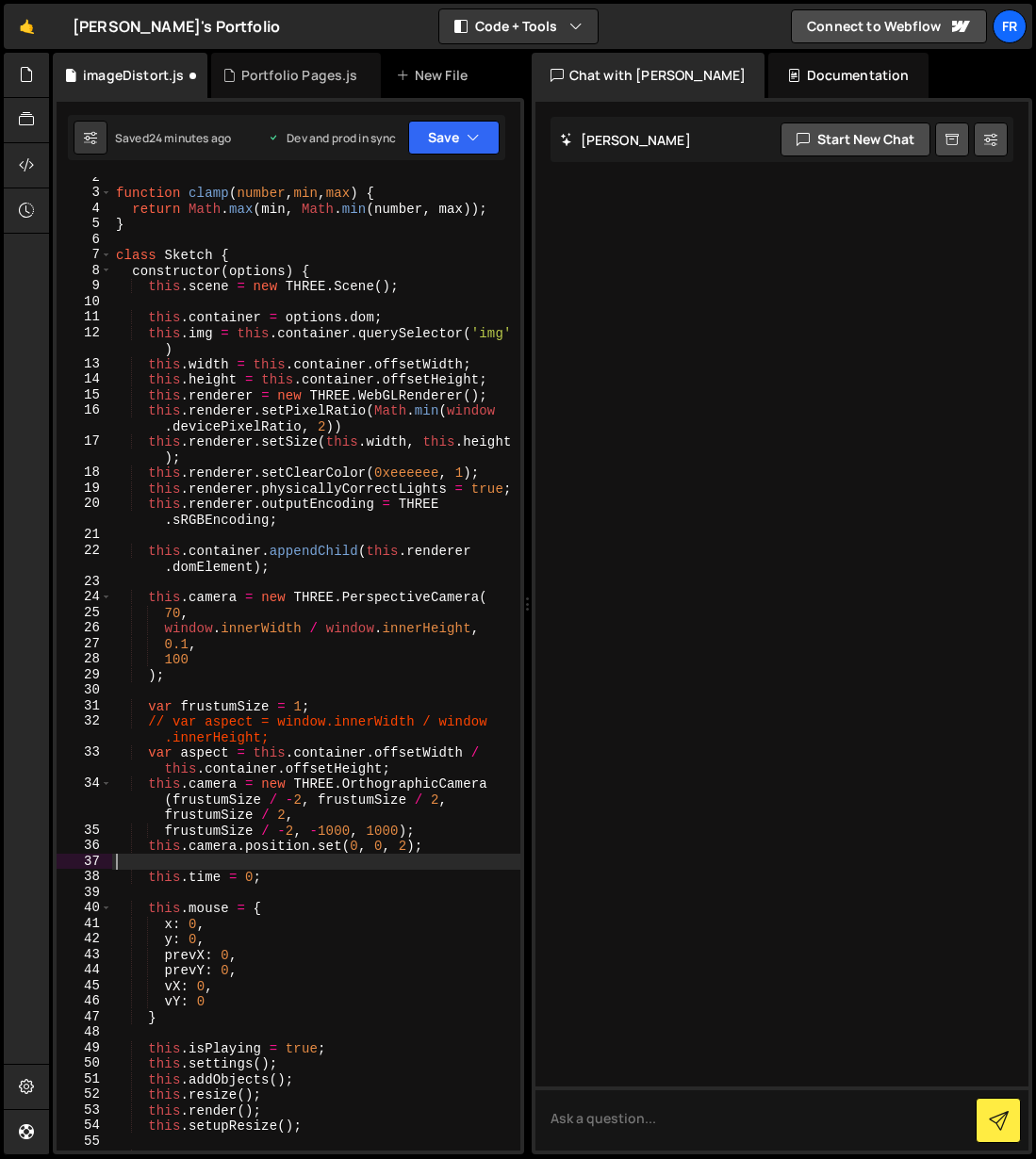
click at [436, 867] on div "function clamp ( number , min , max ) { return Math . [PERSON_NAME] ( min , Mat…" at bounding box center [316, 672] width 408 height 1005
click at [457, 136] on button "Save" at bounding box center [454, 137] width 91 height 34
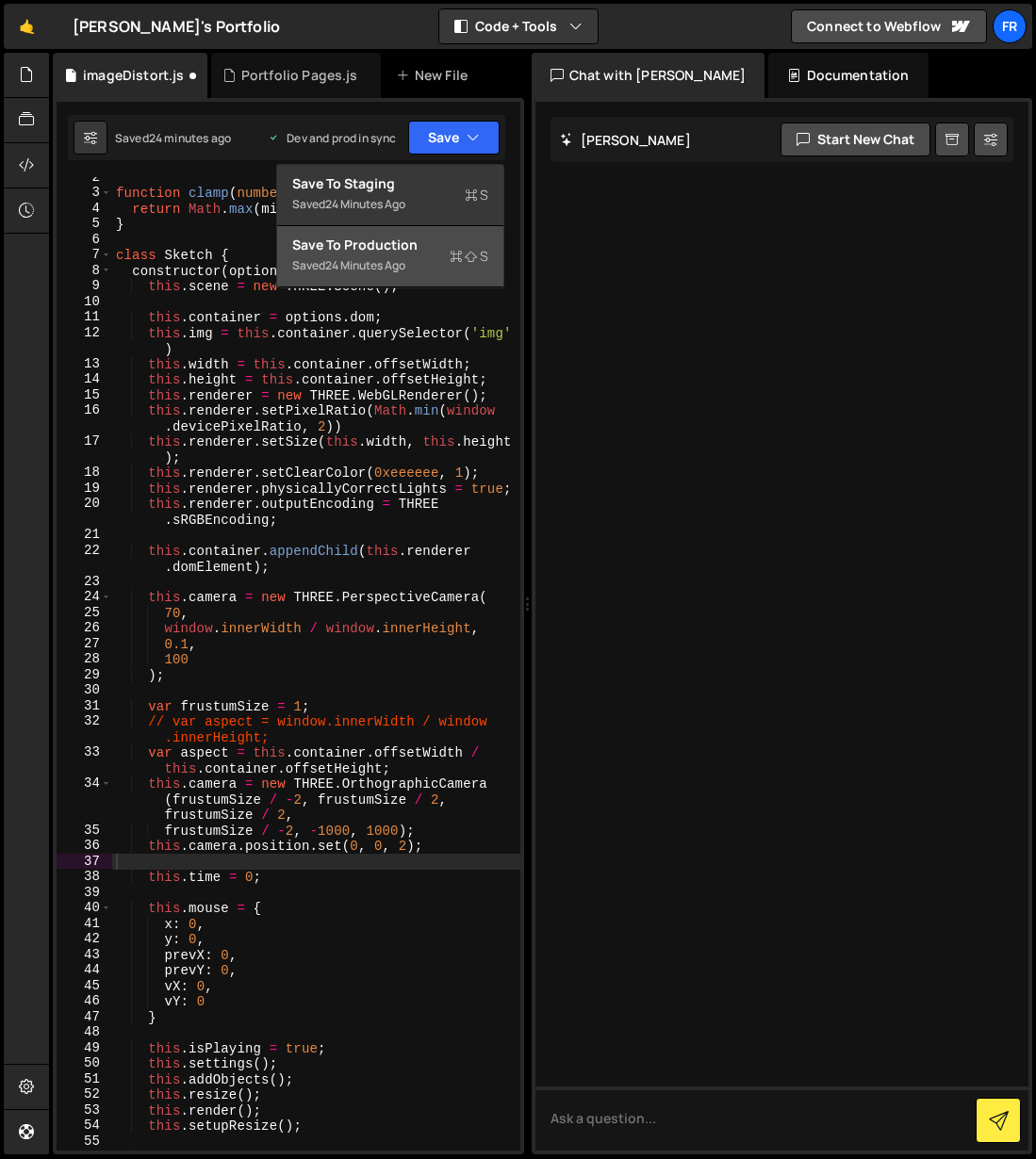
click at [420, 268] on div "Saved 24 minutes ago" at bounding box center [389, 265] width 196 height 23
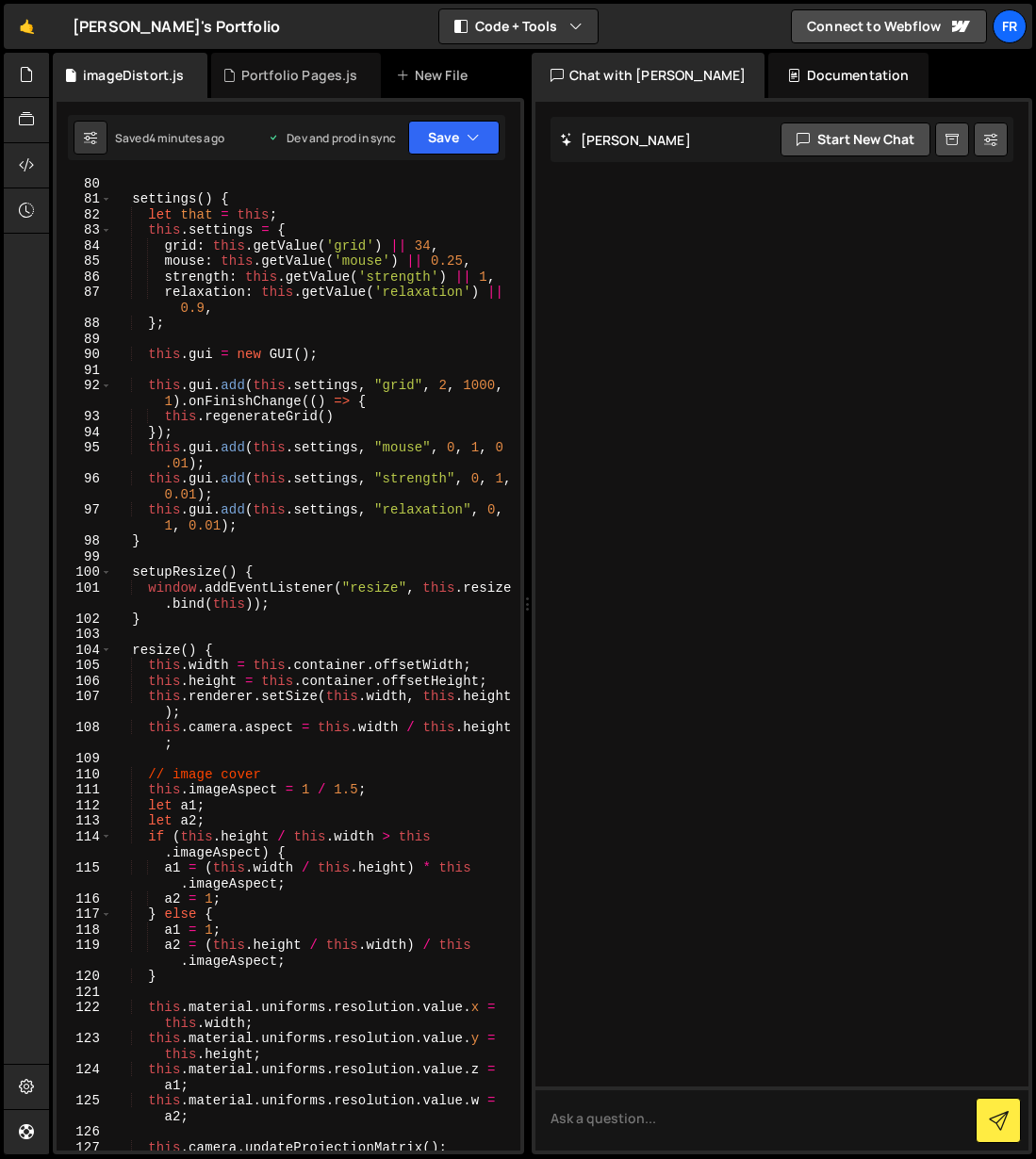
scroll to position [1416, 0]
drag, startPoint x: 304, startPoint y: 790, endPoint x: 314, endPoint y: 788, distance: 10.2
click at [304, 790] on div "settings ( ) { let that = this ; this . settings = { grid : this . getValue ( '…" at bounding box center [316, 678] width 408 height 1005
click at [387, 767] on div "settings ( ) { let that = this ; this . settings = { grid : this . getValue ( '…" at bounding box center [316, 678] width 408 height 1005
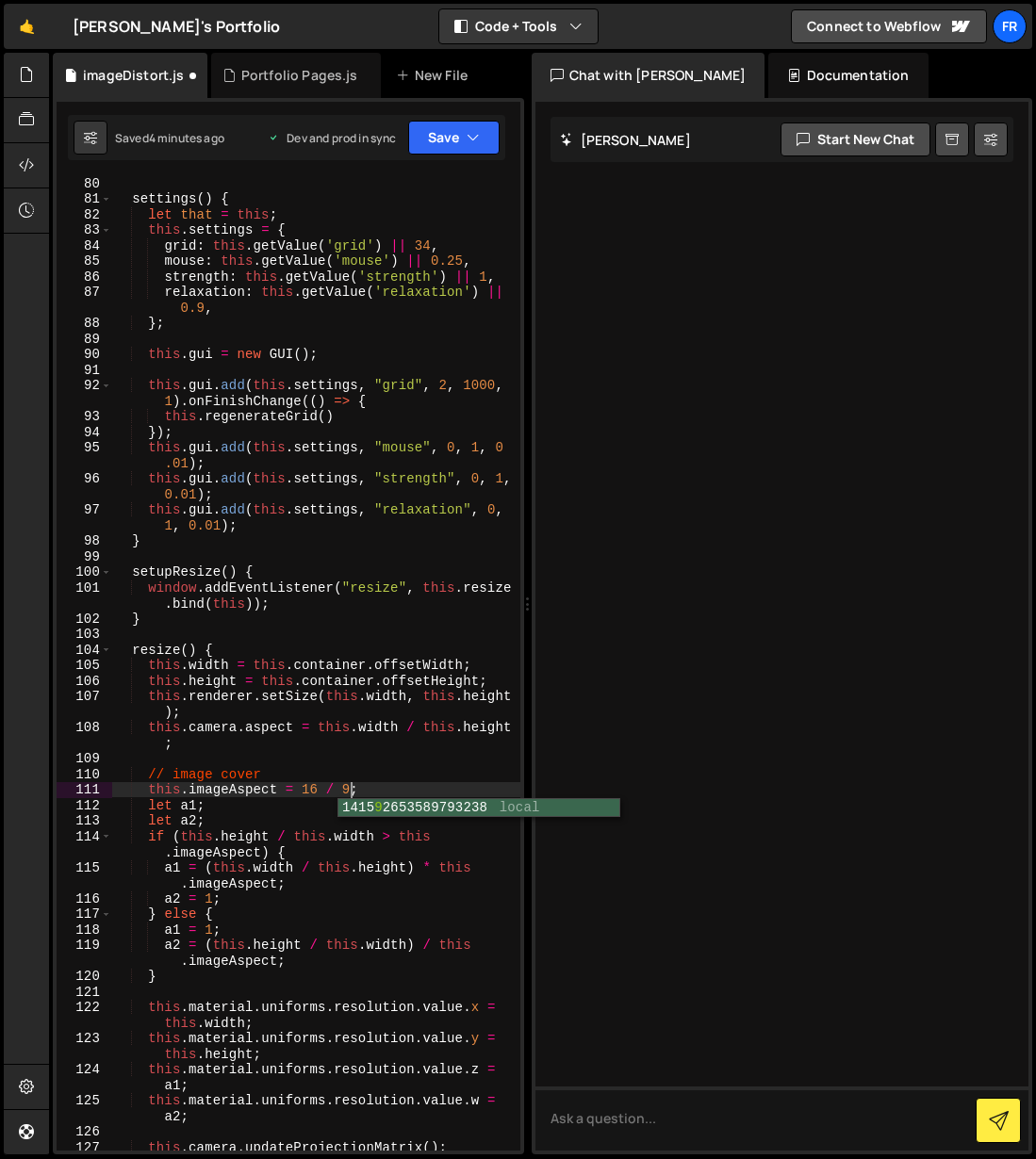
scroll to position [0, 121]
type textarea "this.imageAspect = 1 / 1.5;"
drag, startPoint x: 386, startPoint y: 788, endPoint x: 151, endPoint y: 786, distance: 235.0
click at [151, 786] on div "settings ( ) { let that = this ; this . settings = { grid : this . getValue ( '…" at bounding box center [316, 678] width 408 height 1005
click at [375, 789] on div "settings ( ) { let that = this ; this . settings = { grid : this . getValue ( '…" at bounding box center [316, 663] width 408 height 973
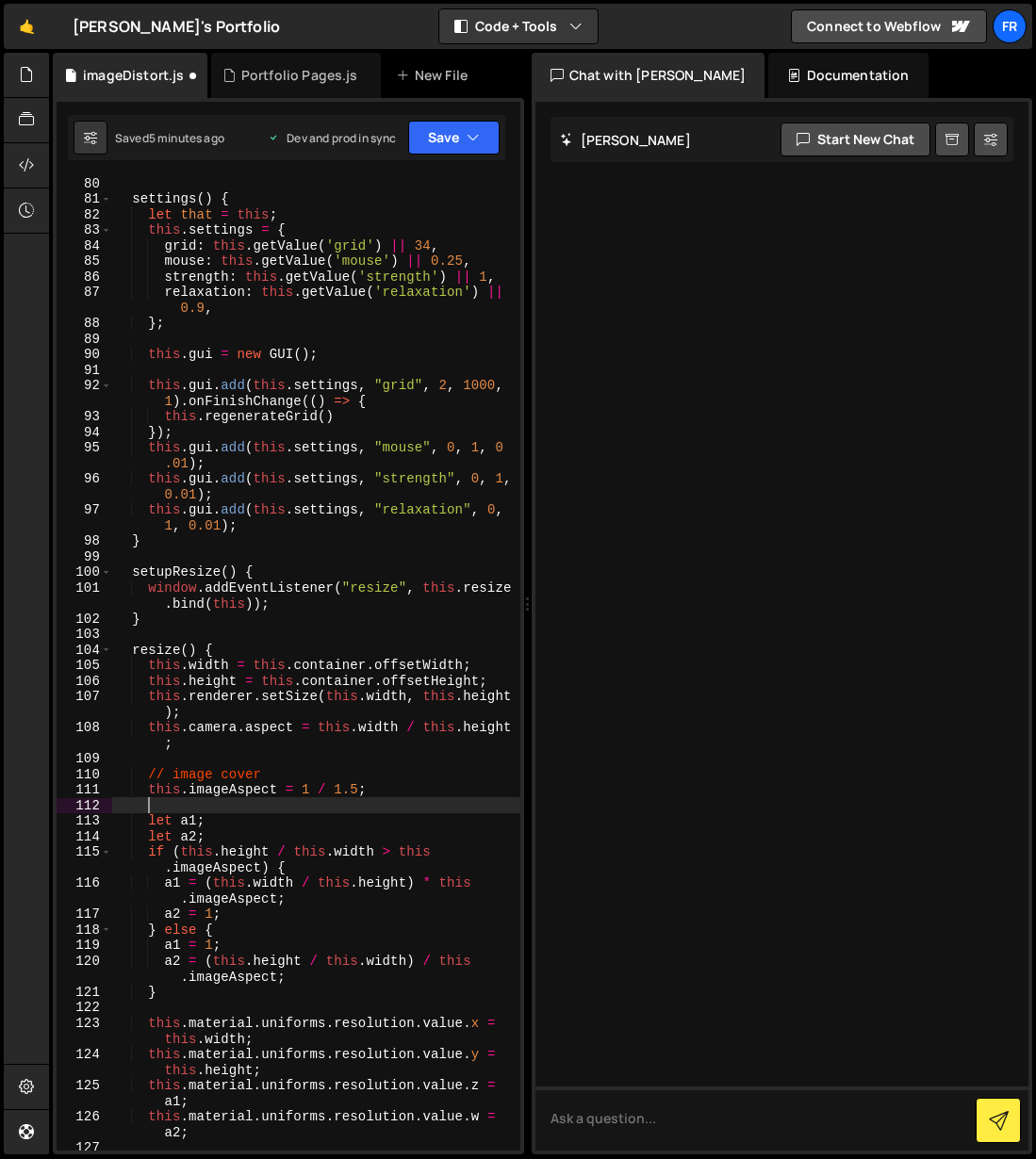
scroll to position [0, 27]
paste textarea "this.imageAspect = 1 / 1.5;"
click at [149, 791] on div "settings ( ) { let that = this ; this . settings = { grid : this . getValue ( '…" at bounding box center [316, 678] width 408 height 1005
click at [305, 803] on div "settings ( ) { let that = this ; this . settings = { grid : this . getValue ( '…" at bounding box center [316, 678] width 408 height 1005
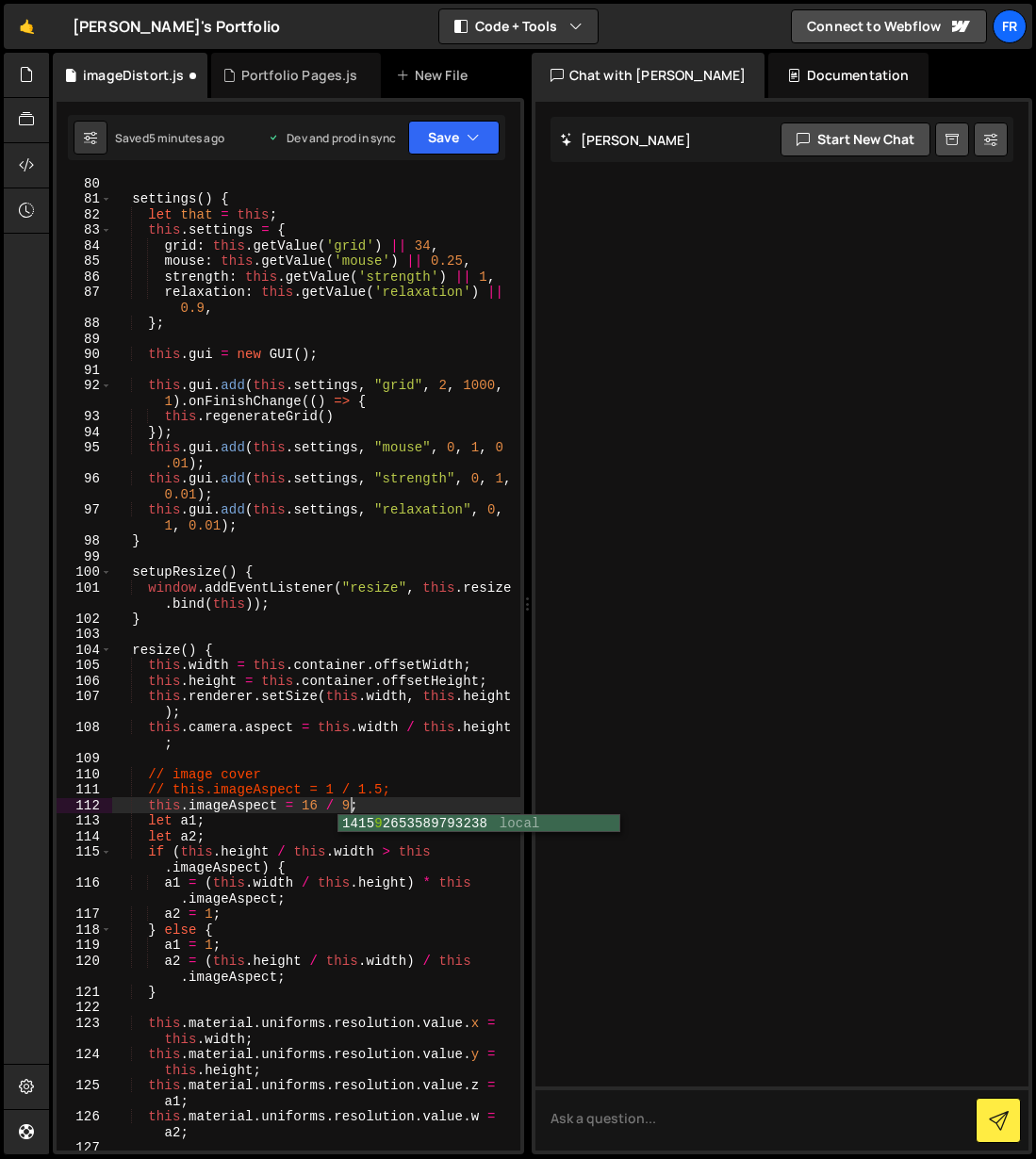
click at [378, 774] on div "settings ( ) { let that = this ; this . settings = { grid : this . getValue ( '…" at bounding box center [316, 678] width 408 height 1005
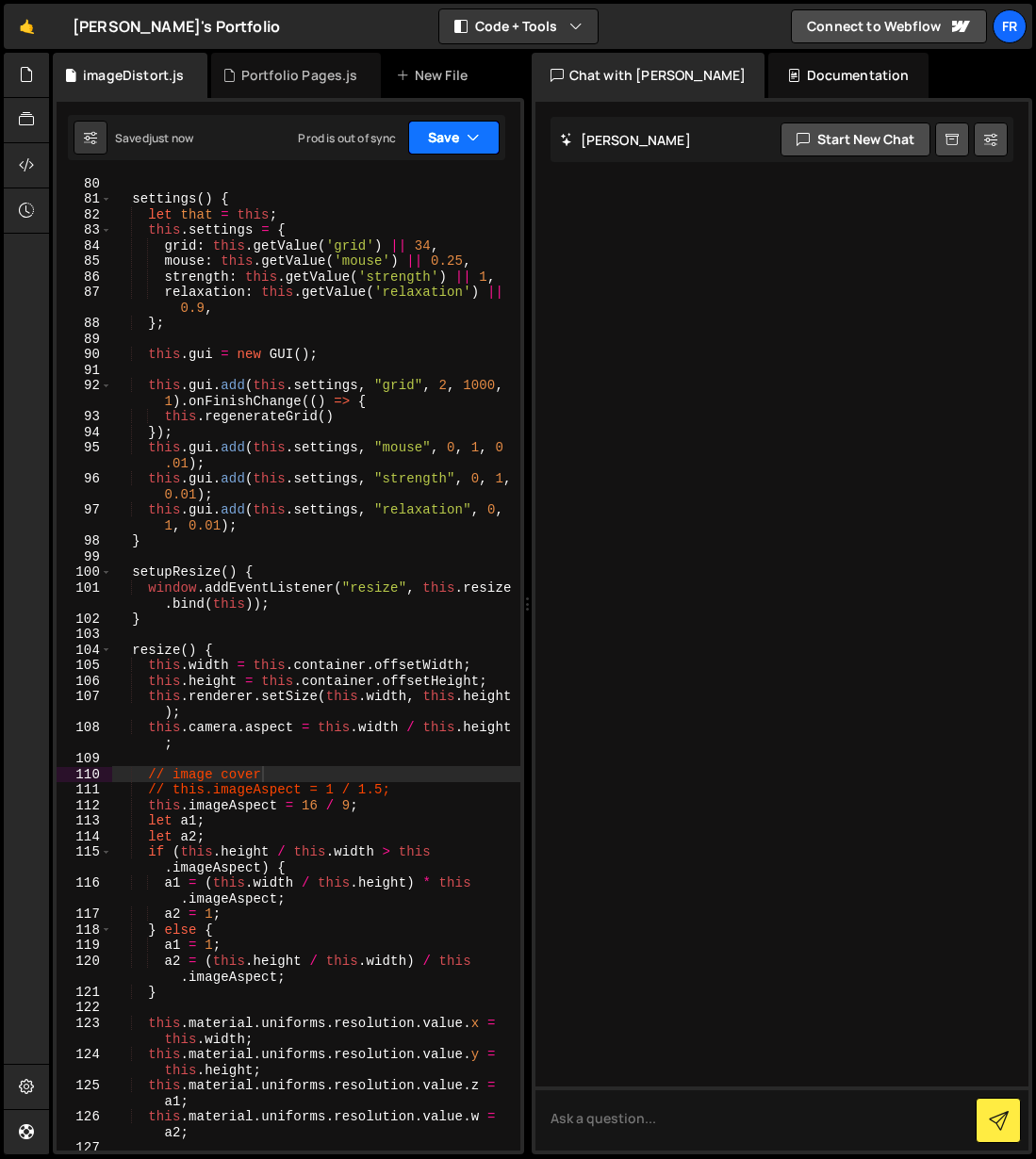
click at [451, 138] on button "Save" at bounding box center [454, 137] width 91 height 34
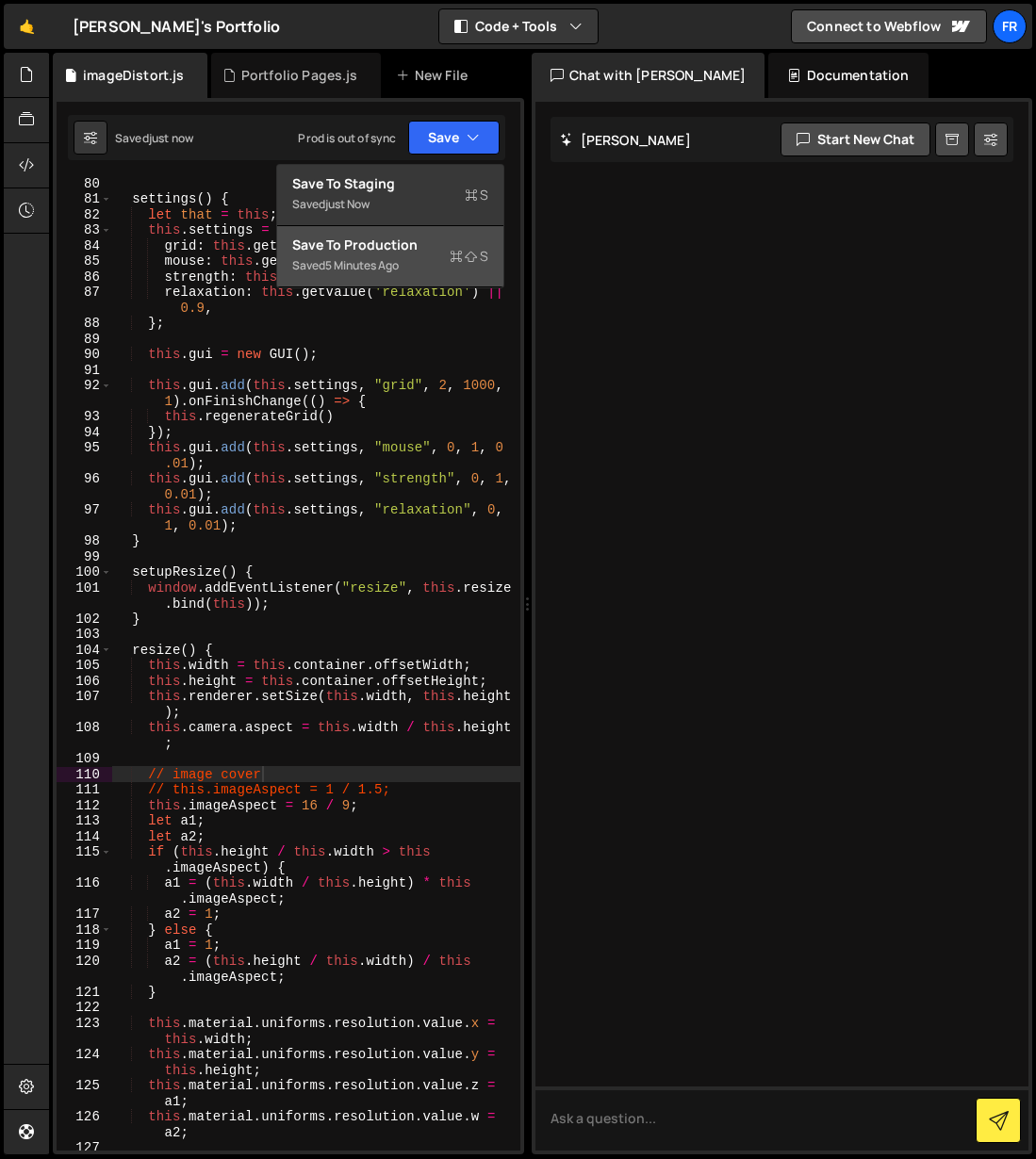
click at [408, 249] on div "Save to Production S" at bounding box center [389, 244] width 196 height 19
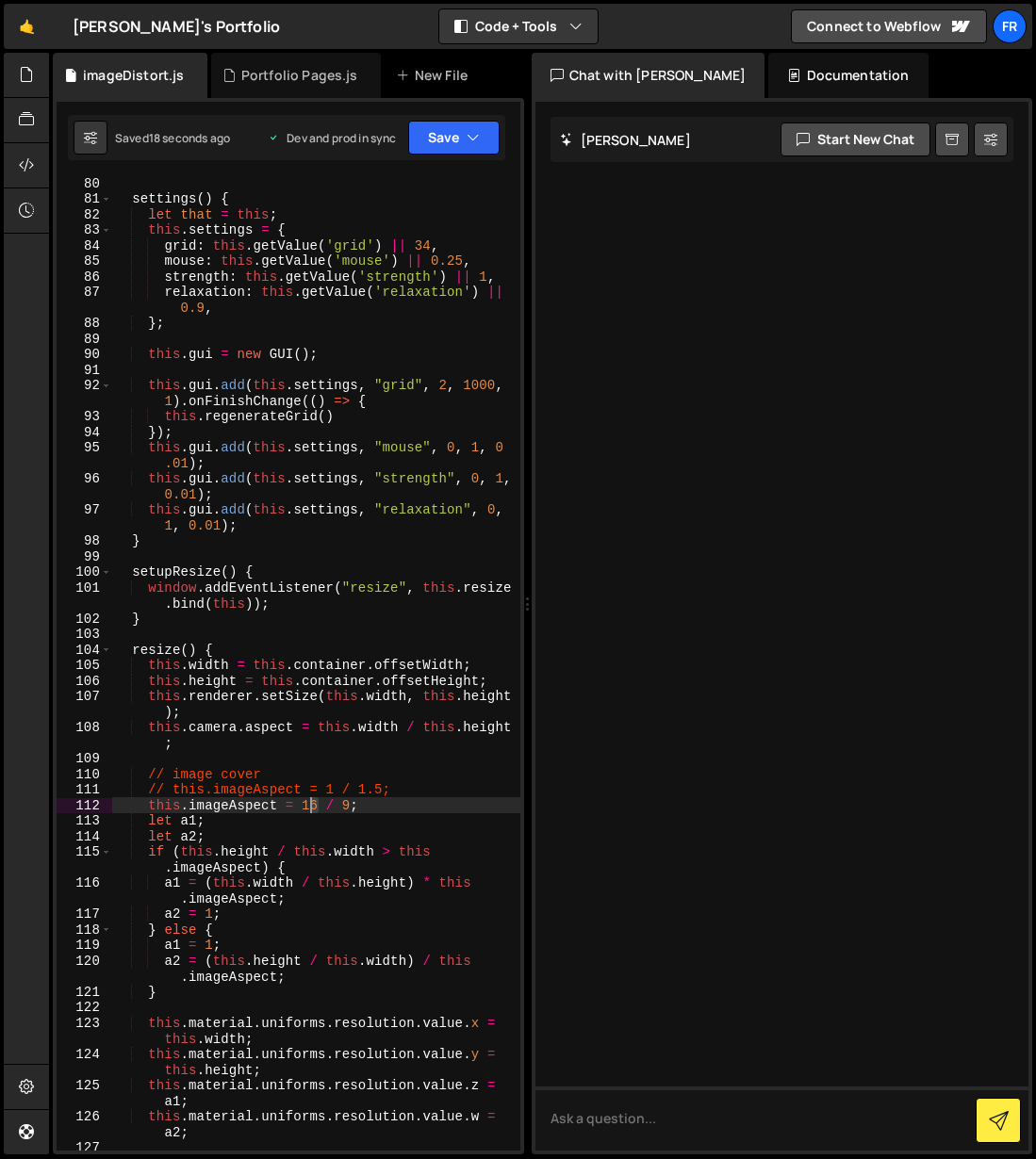
drag, startPoint x: 317, startPoint y: 807, endPoint x: 302, endPoint y: 805, distance: 15.1
click at [302, 805] on div "settings ( ) { let that = this ; this . settings = { grid : this . getValue ( '…" at bounding box center [316, 678] width 408 height 1005
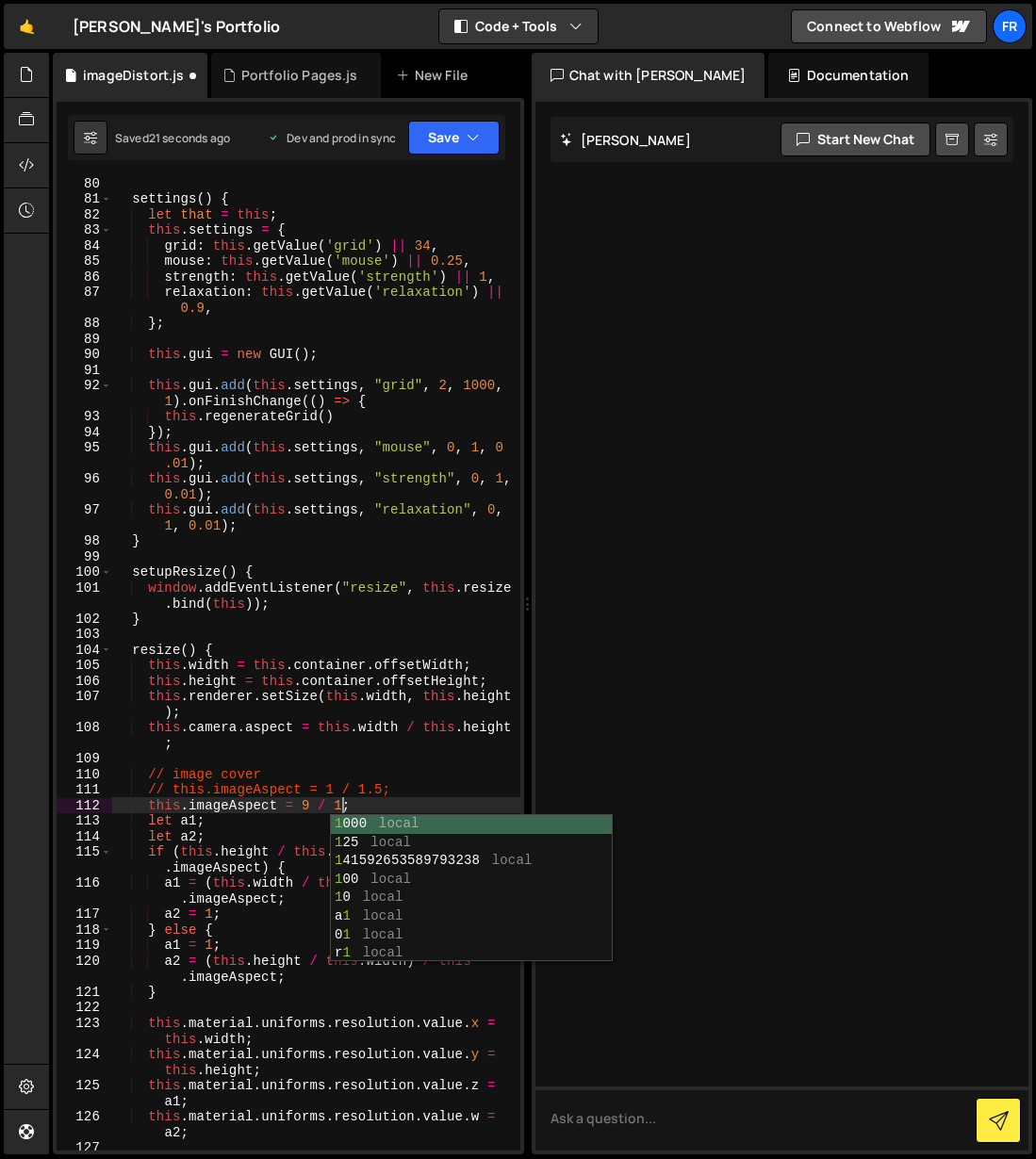
type textarea "this.imageAspect = 9 / 16;"
click at [410, 759] on div "settings ( ) { let that = this ; this . settings = { grid : this . getValue ( '…" at bounding box center [316, 678] width 408 height 1005
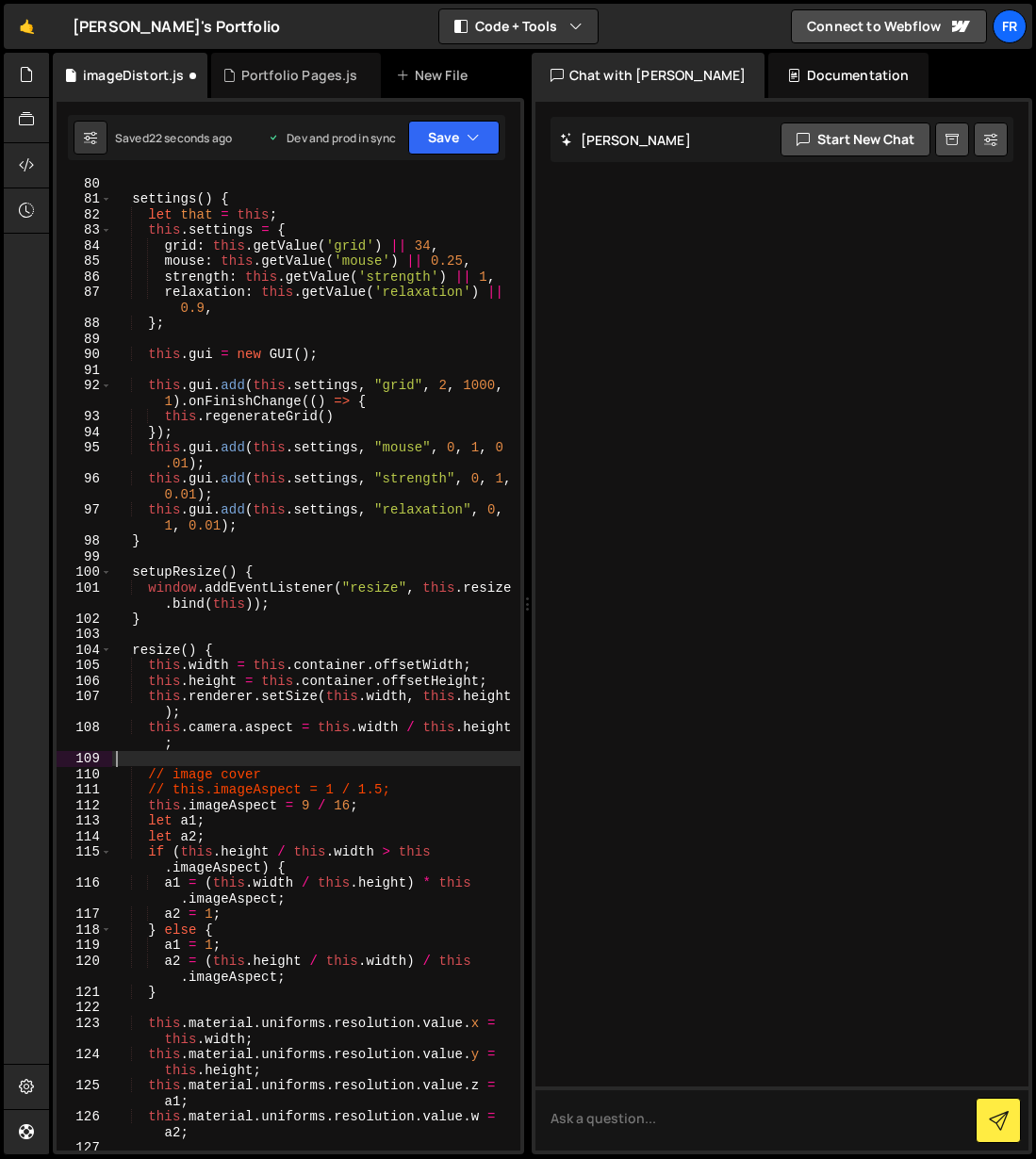
scroll to position [0, 0]
click at [438, 142] on button "Save" at bounding box center [454, 137] width 91 height 34
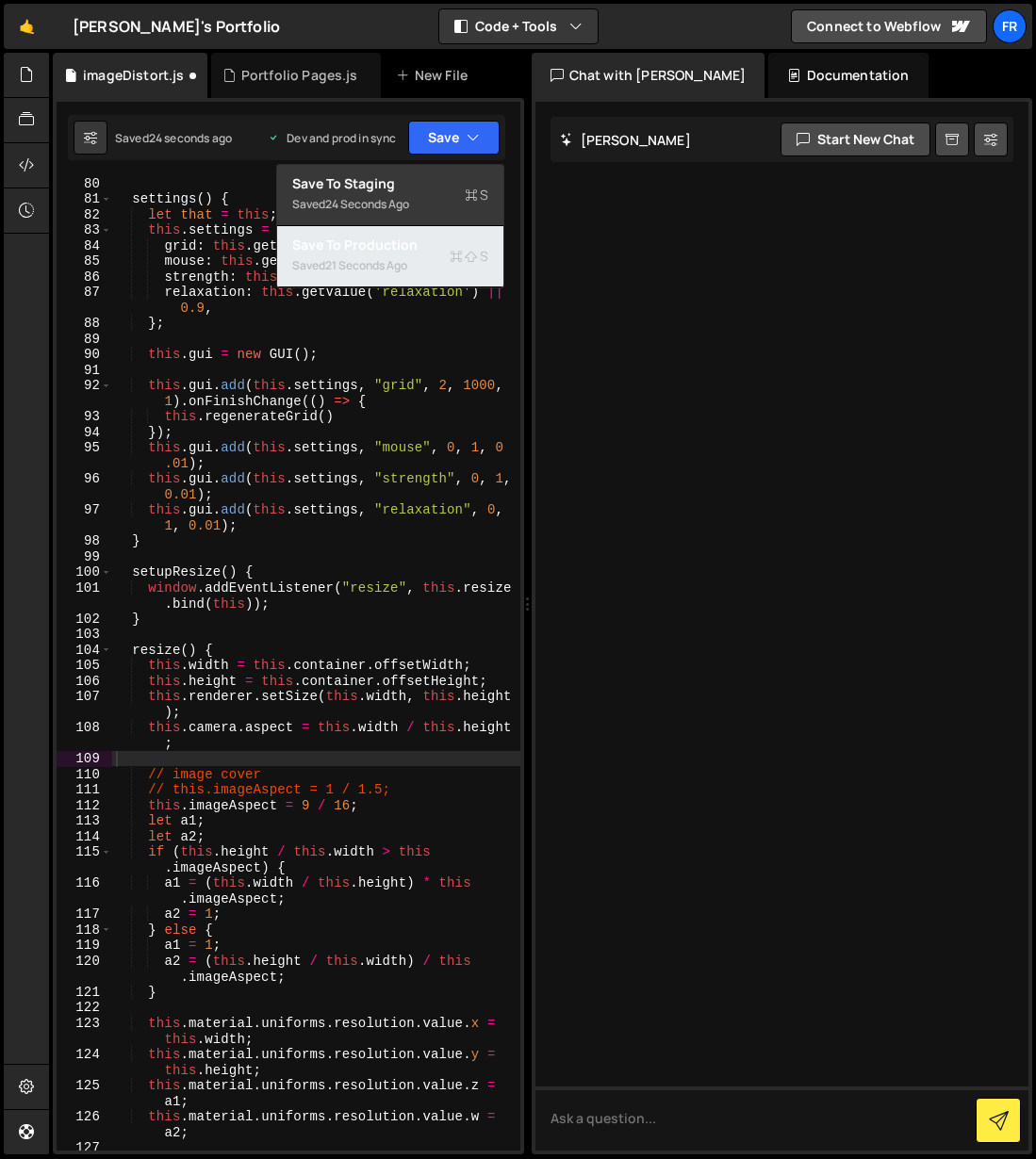
click at [420, 240] on div "Save to Production S" at bounding box center [389, 244] width 196 height 19
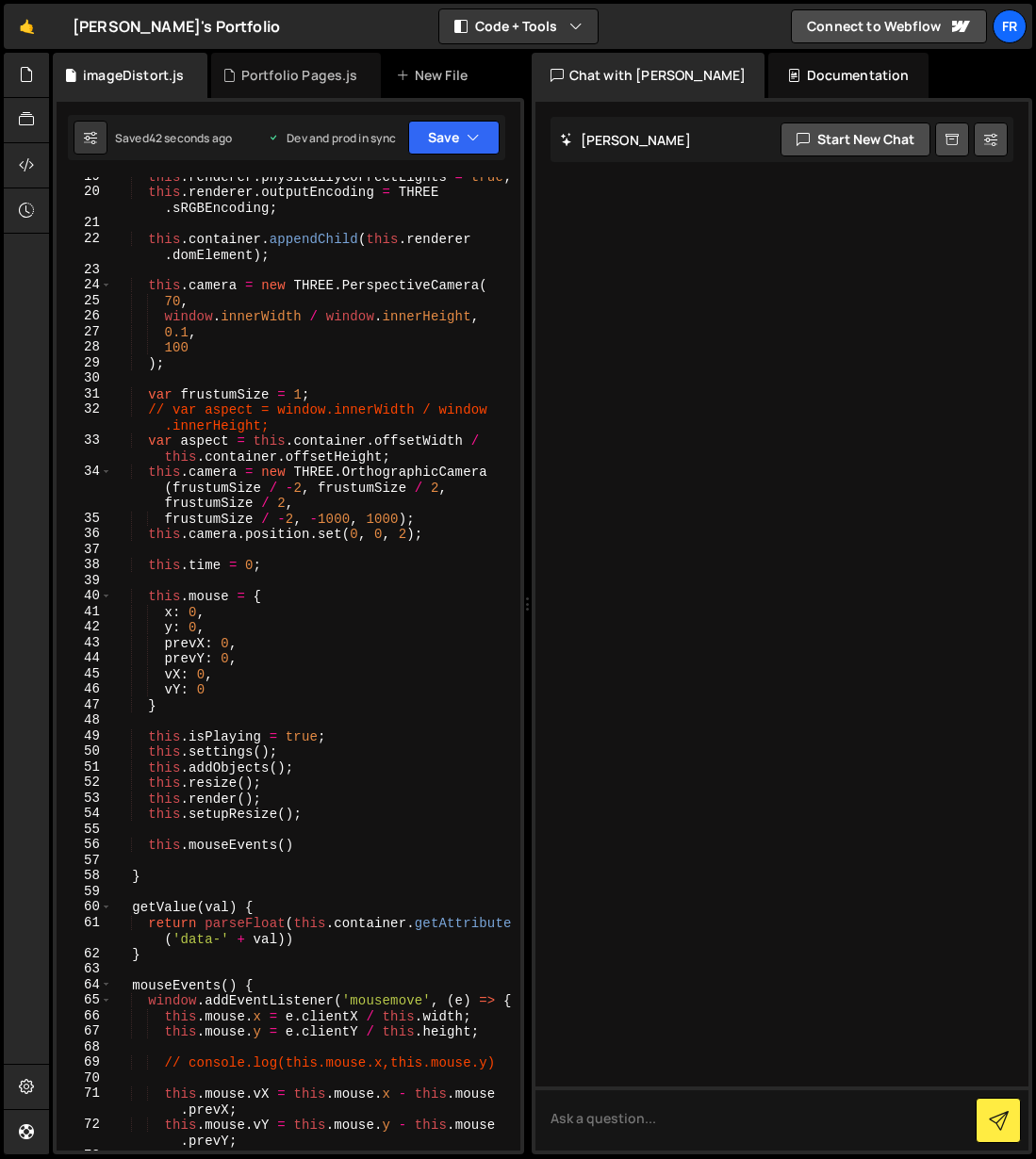
scroll to position [87, 0]
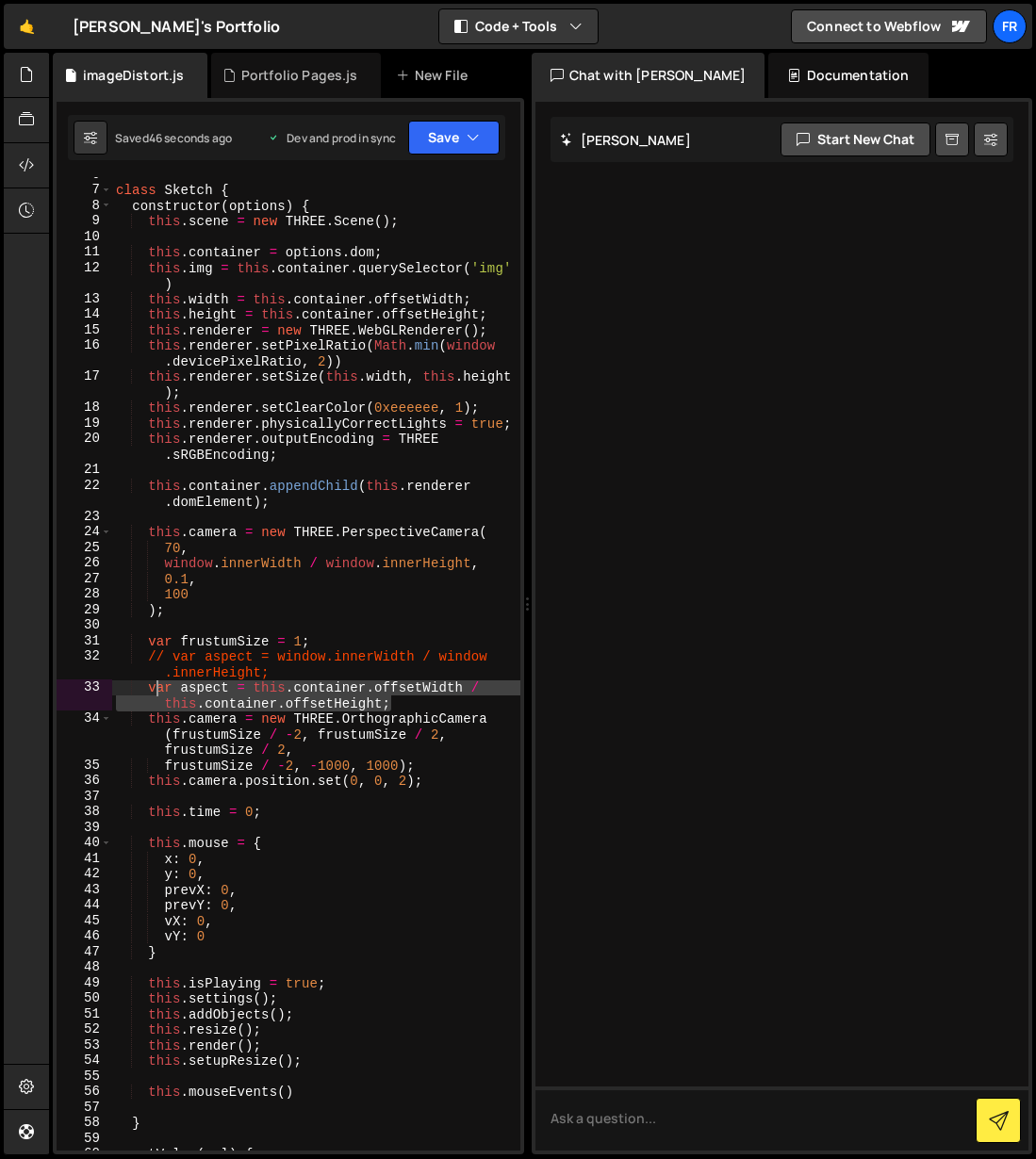
drag, startPoint x: 402, startPoint y: 700, endPoint x: 145, endPoint y: 688, distance: 257.3
click at [145, 688] on div "class Sketch { constructor ( options ) { this . scene = new THREE . Scene ( ) ;…" at bounding box center [316, 669] width 408 height 1005
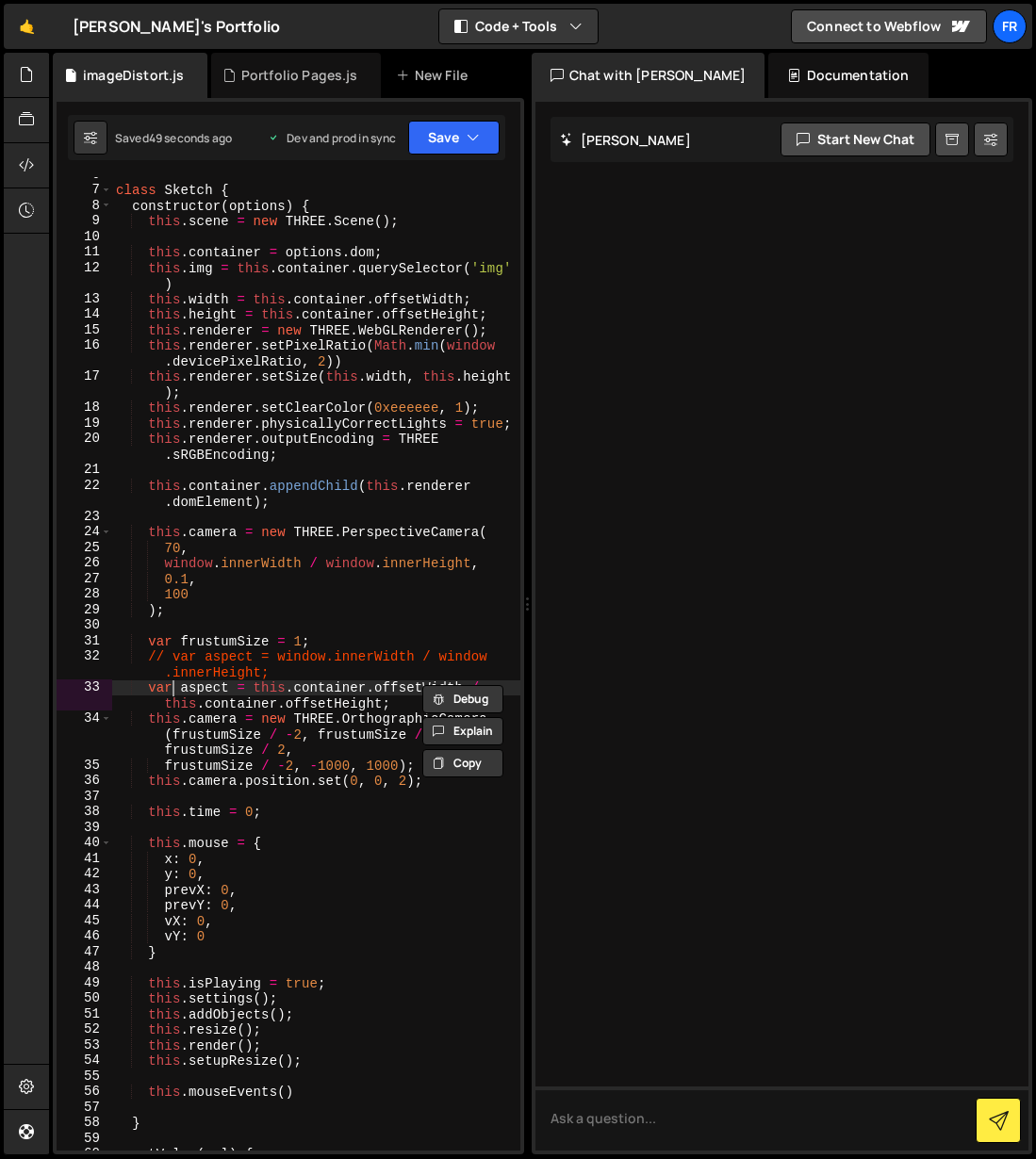
click at [176, 694] on div "class Sketch { constructor ( options ) { this . scene = new THREE . Scene ( ) ;…" at bounding box center [316, 669] width 408 height 1005
drag, startPoint x: 149, startPoint y: 690, endPoint x: 175, endPoint y: 691, distance: 26.0
click at [148, 690] on div "class Sketch { constructor ( options ) { this . scene = new THREE . Scene ( ) ;…" at bounding box center [316, 669] width 408 height 1005
click at [150, 659] on div "class Sketch { constructor ( options ) { this . scene = new THREE . Scene ( ) ;…" at bounding box center [316, 669] width 408 height 1005
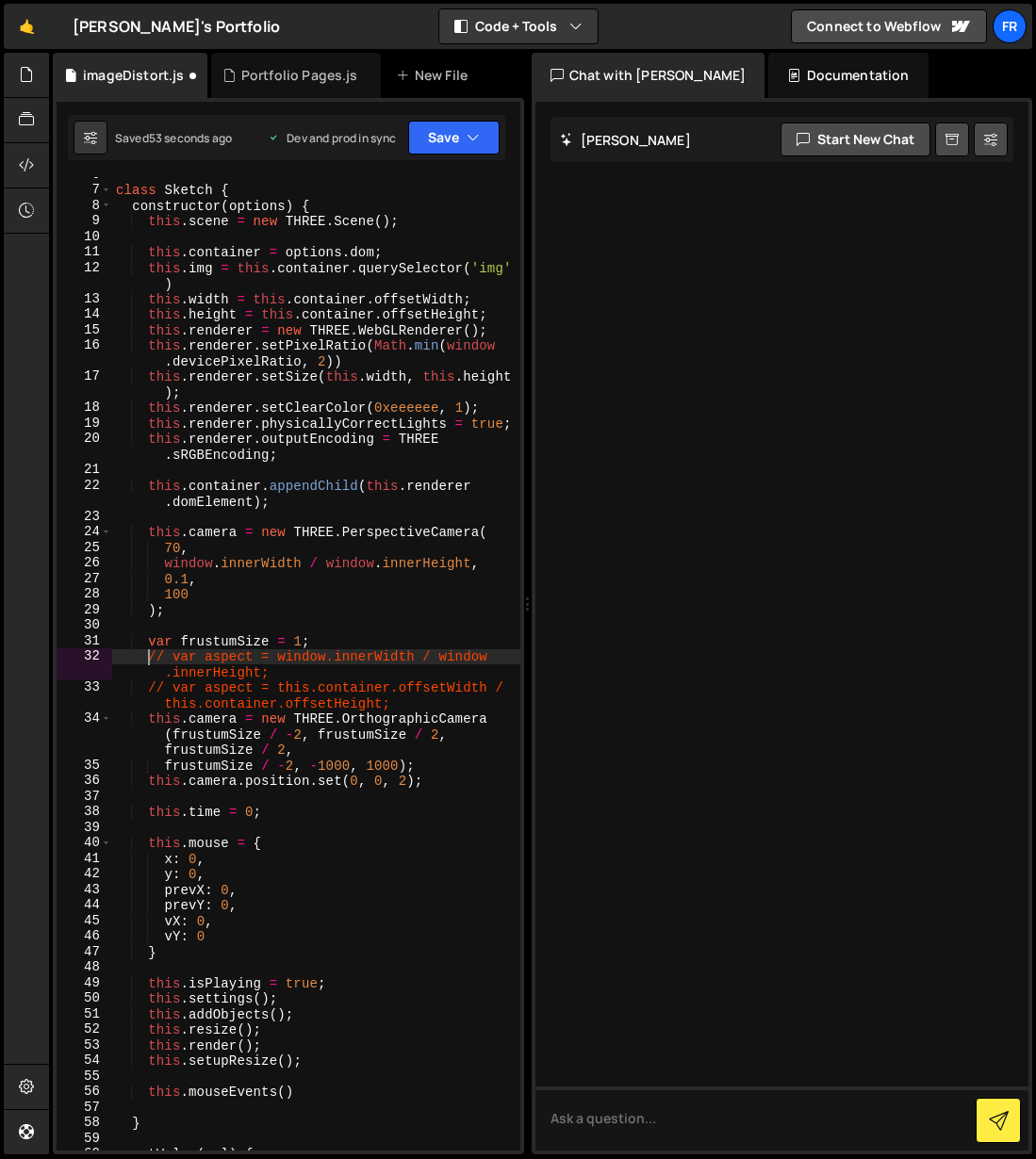
type textarea "var aspect = window.innerWidth / window.innerHeight;"
click at [484, 137] on button "Save" at bounding box center [454, 137] width 91 height 34
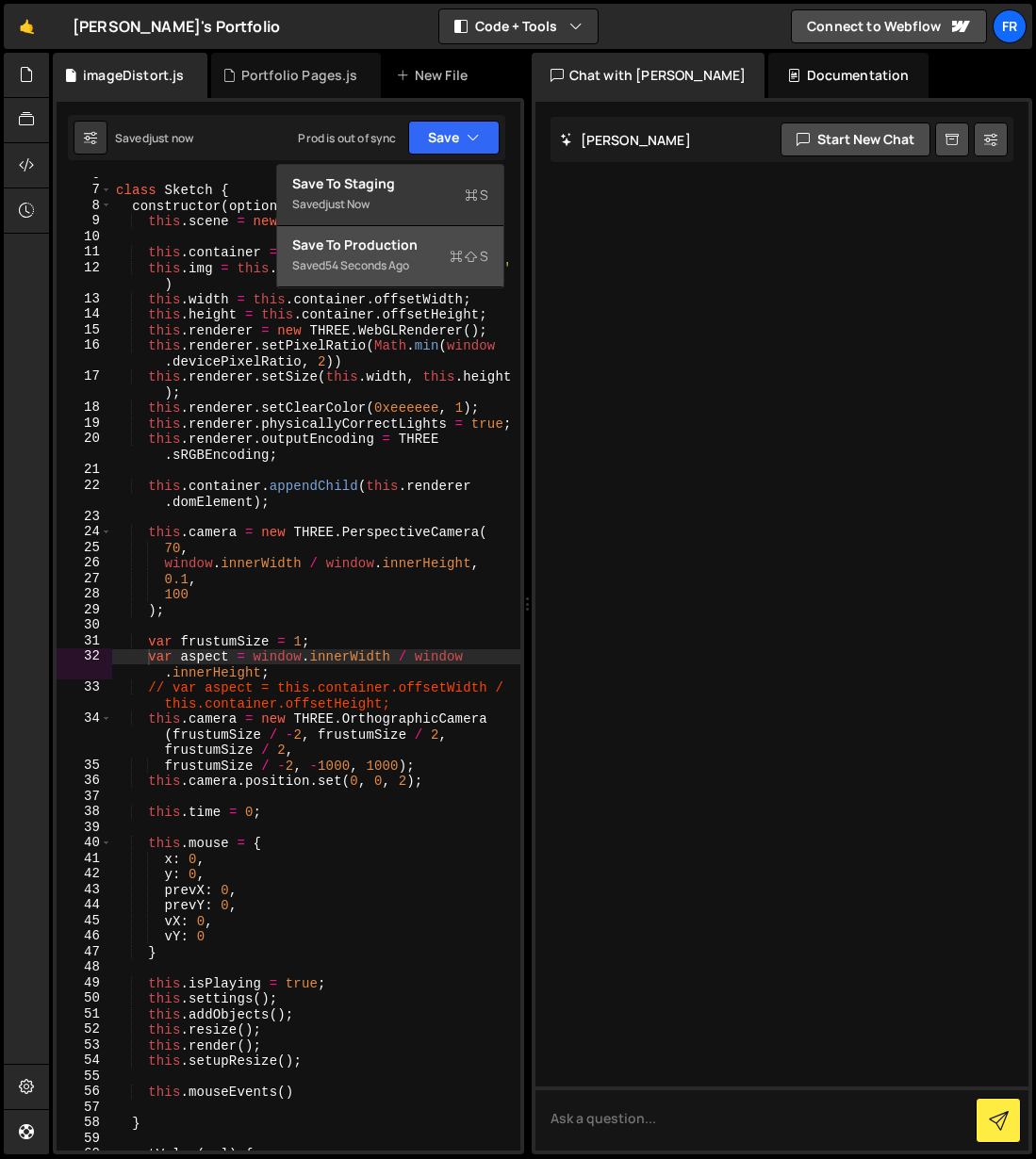
click at [421, 242] on div "Save to Production S" at bounding box center [389, 244] width 196 height 19
